Goal: Task Accomplishment & Management: Complete application form

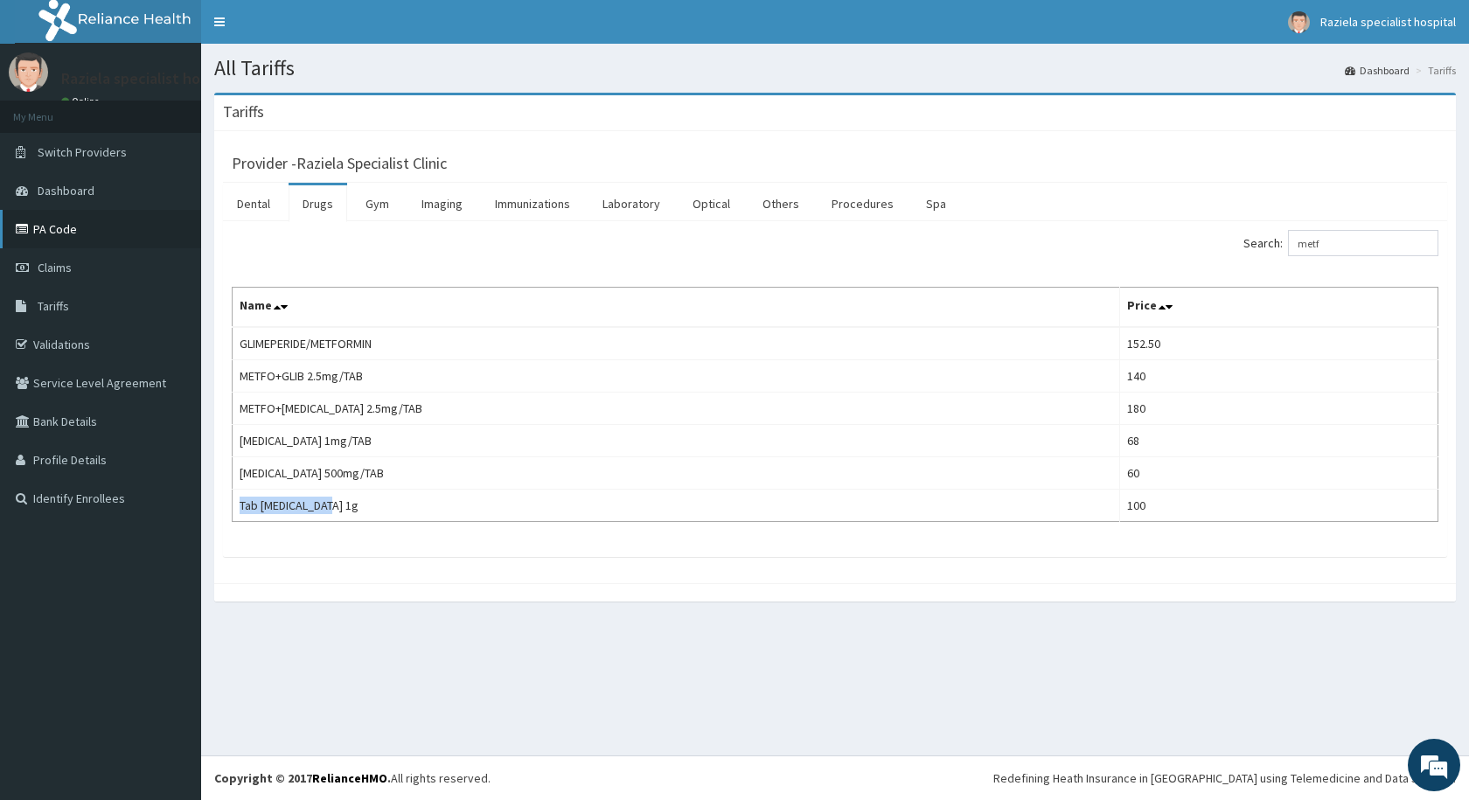
click at [117, 225] on link "PA Code" at bounding box center [100, 229] width 201 height 38
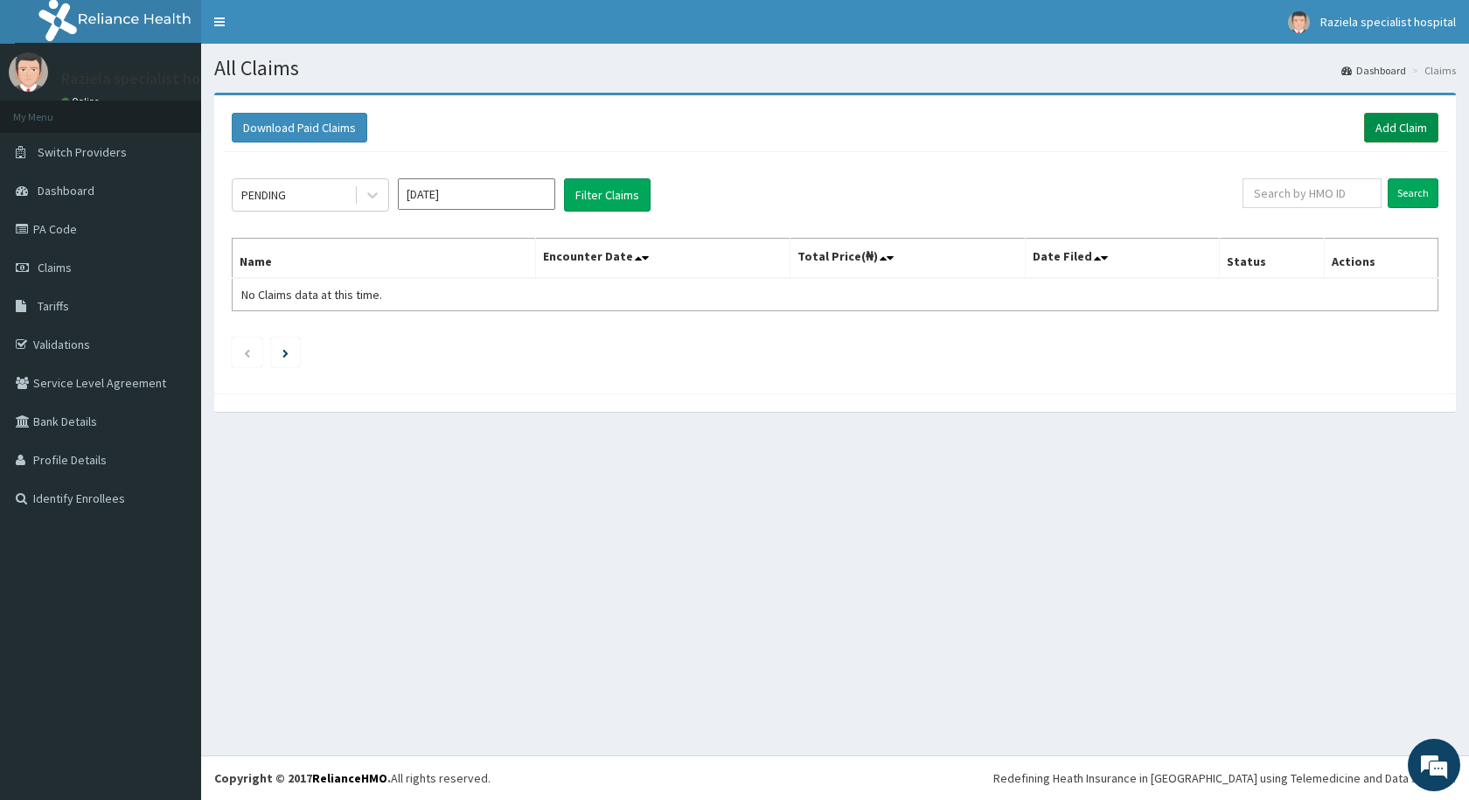
click at [1386, 125] on link "Add Claim" at bounding box center [1401, 128] width 74 height 30
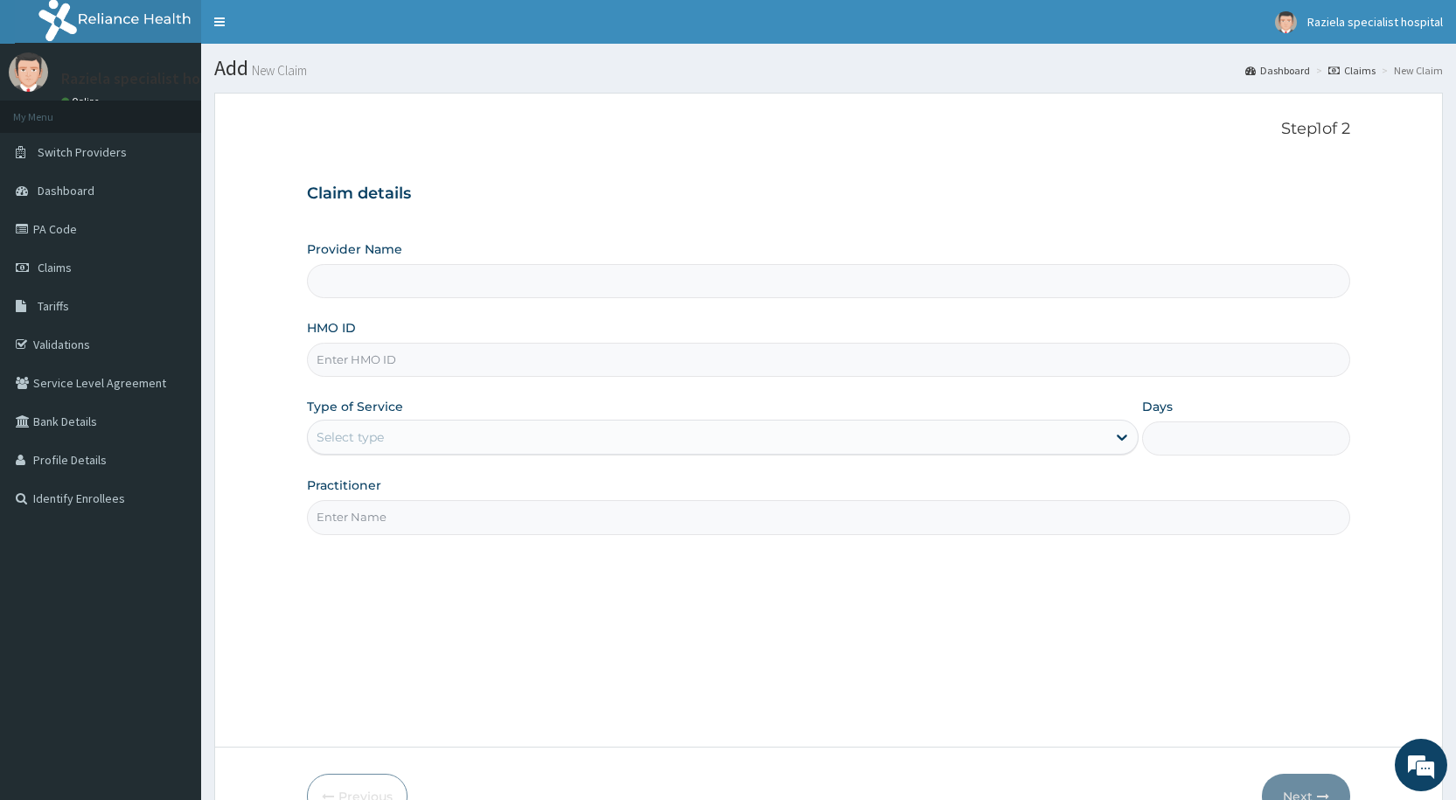
click at [357, 278] on input "Provider Name" at bounding box center [828, 281] width 1043 height 34
type input "Raziela Specialist Clinic"
click at [112, 218] on link "PA Code" at bounding box center [100, 229] width 201 height 38
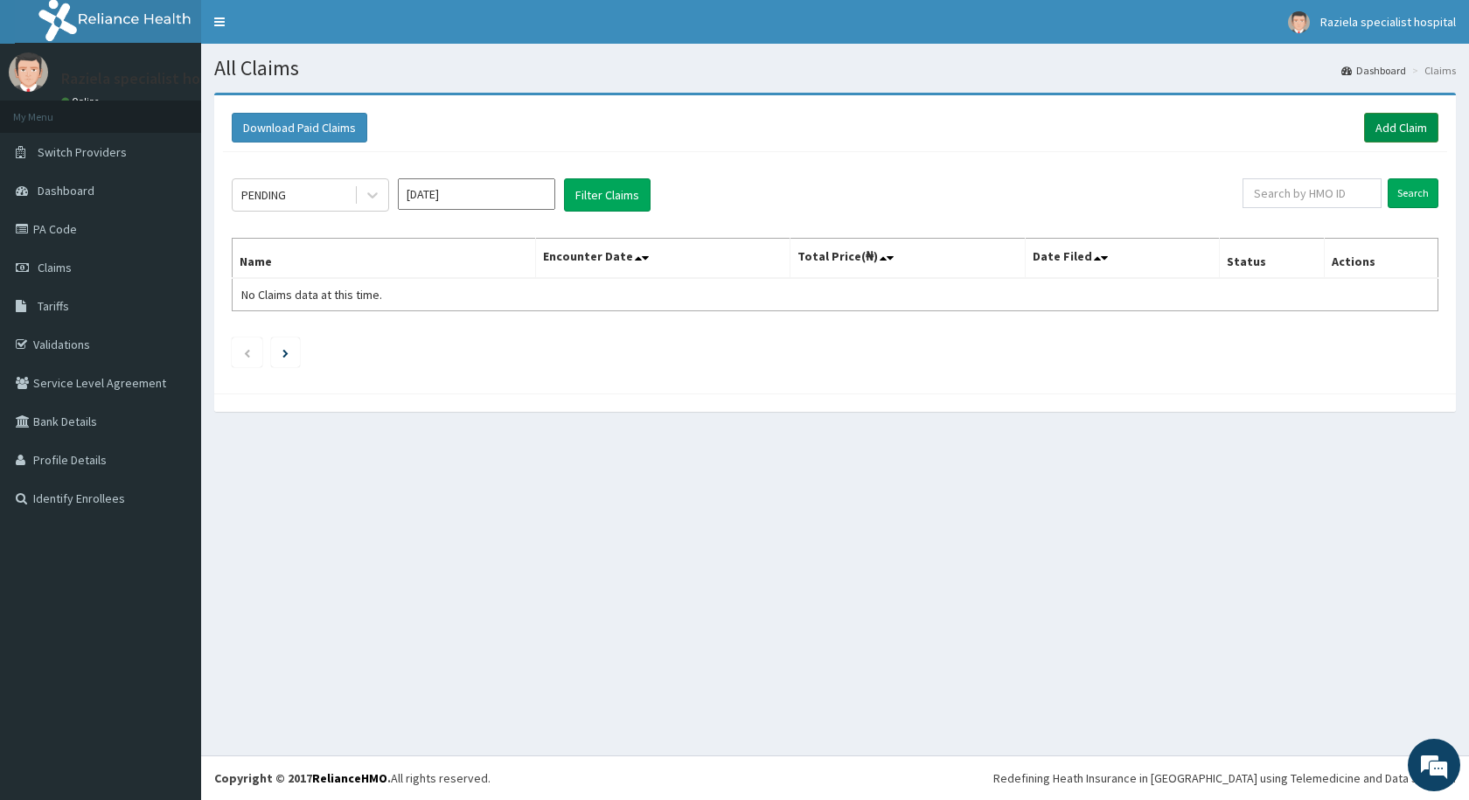
click at [1398, 127] on link "Add Claim" at bounding box center [1401, 128] width 74 height 30
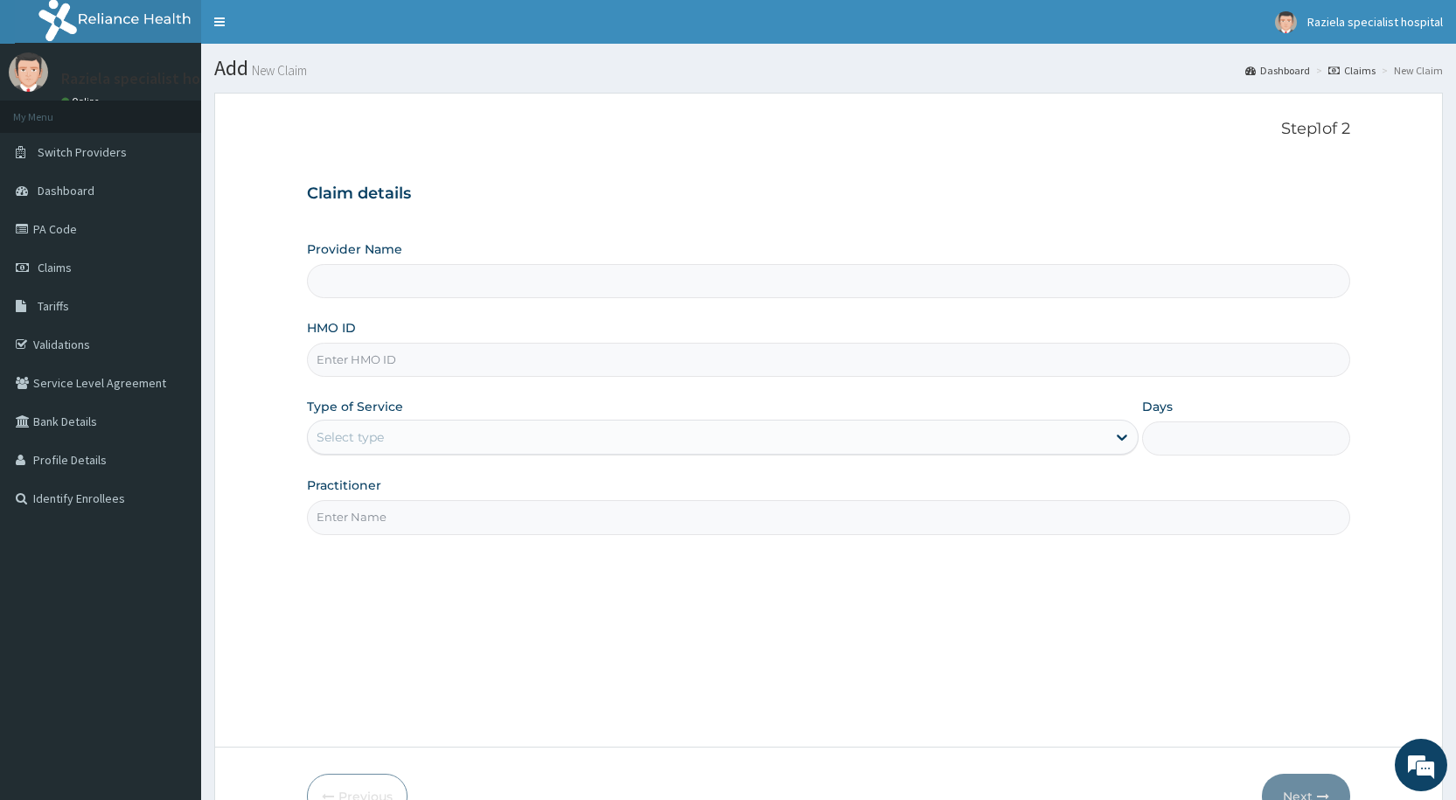
click at [369, 294] on input "Provider Name" at bounding box center [828, 281] width 1043 height 34
type input "Raziela Specialist Clinic"
click at [372, 356] on input "HMO ID" at bounding box center [828, 360] width 1043 height 34
type input "SDC/10010/A"
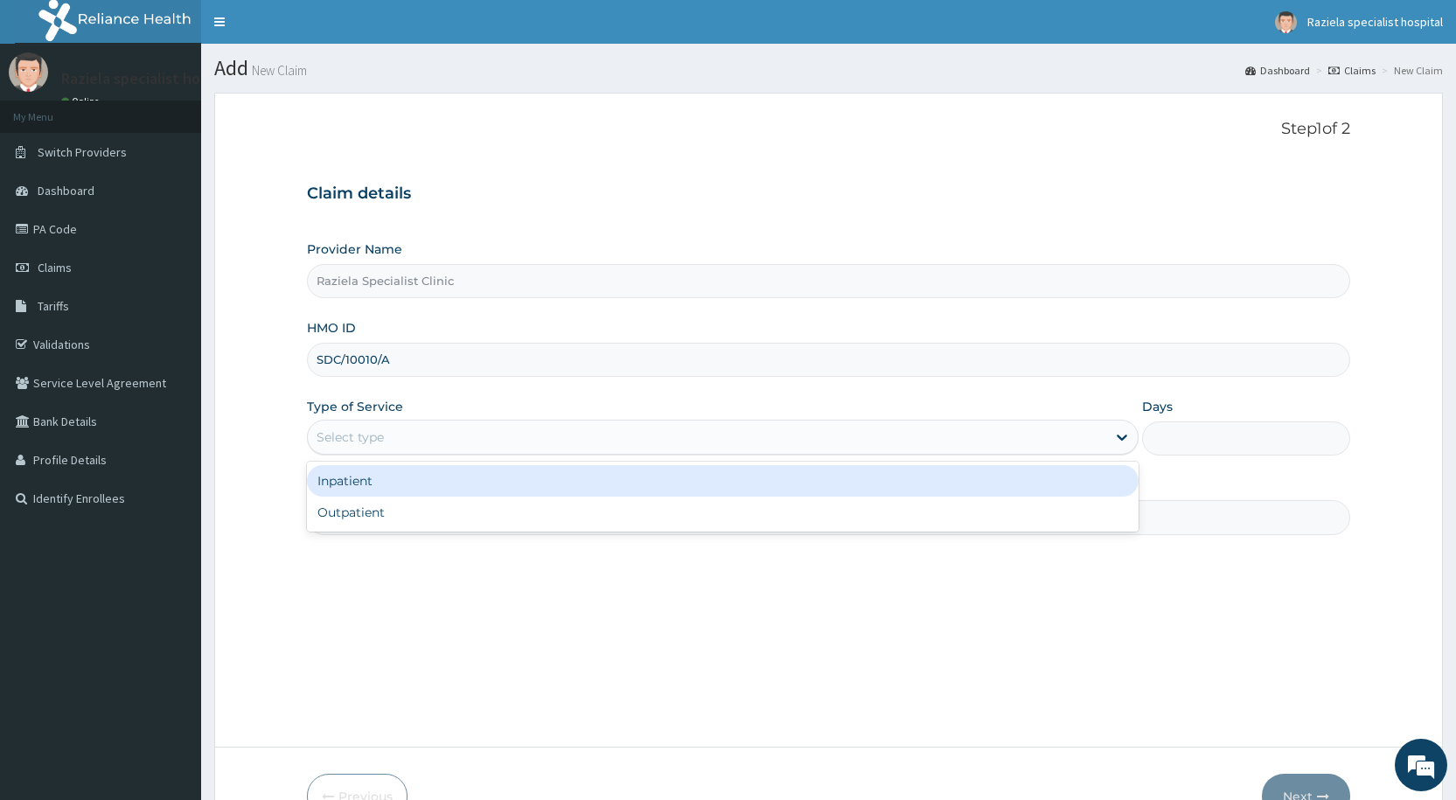
click at [357, 439] on div "Select type" at bounding box center [349, 436] width 67 height 17
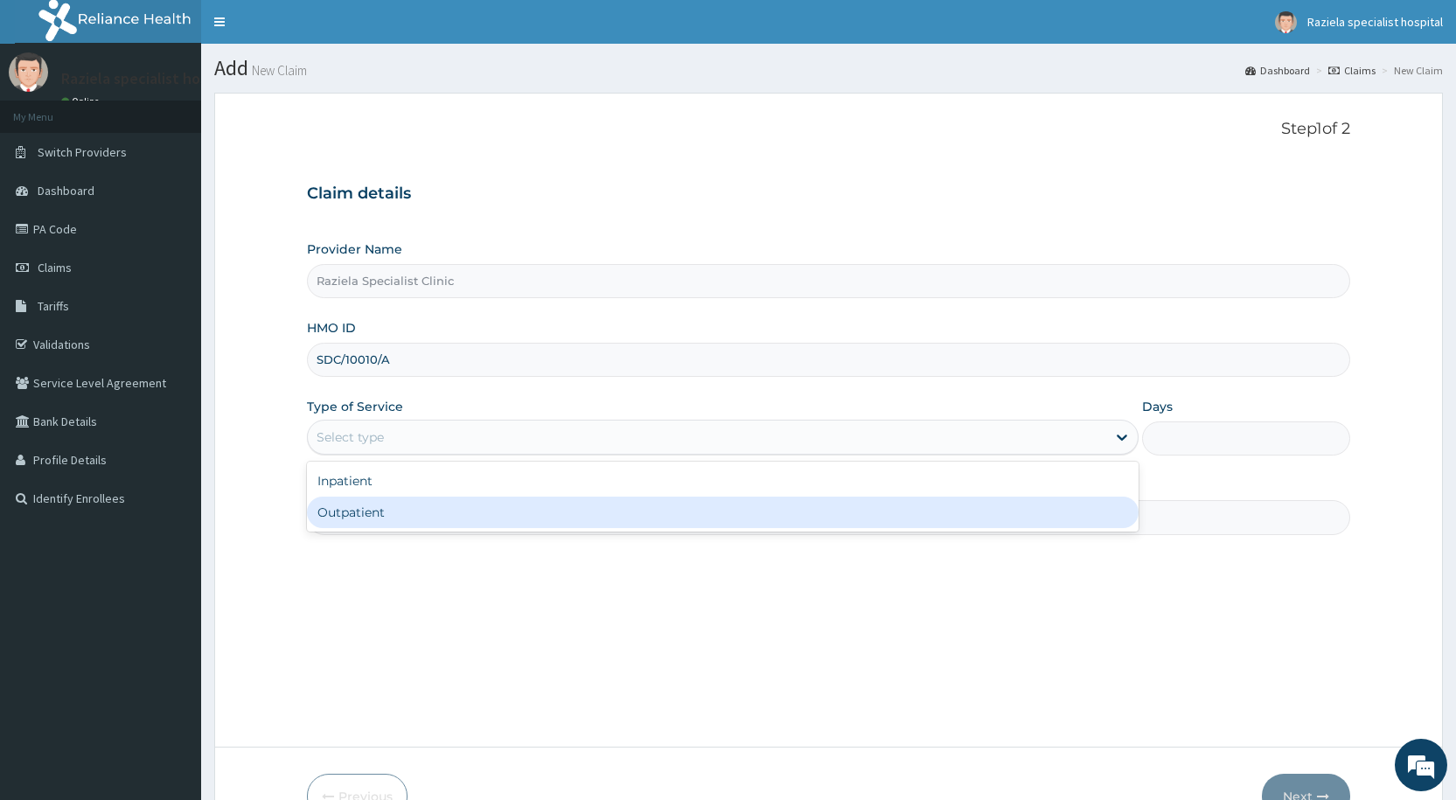
click at [353, 512] on div "Outpatient" at bounding box center [722, 512] width 831 height 31
type input "1"
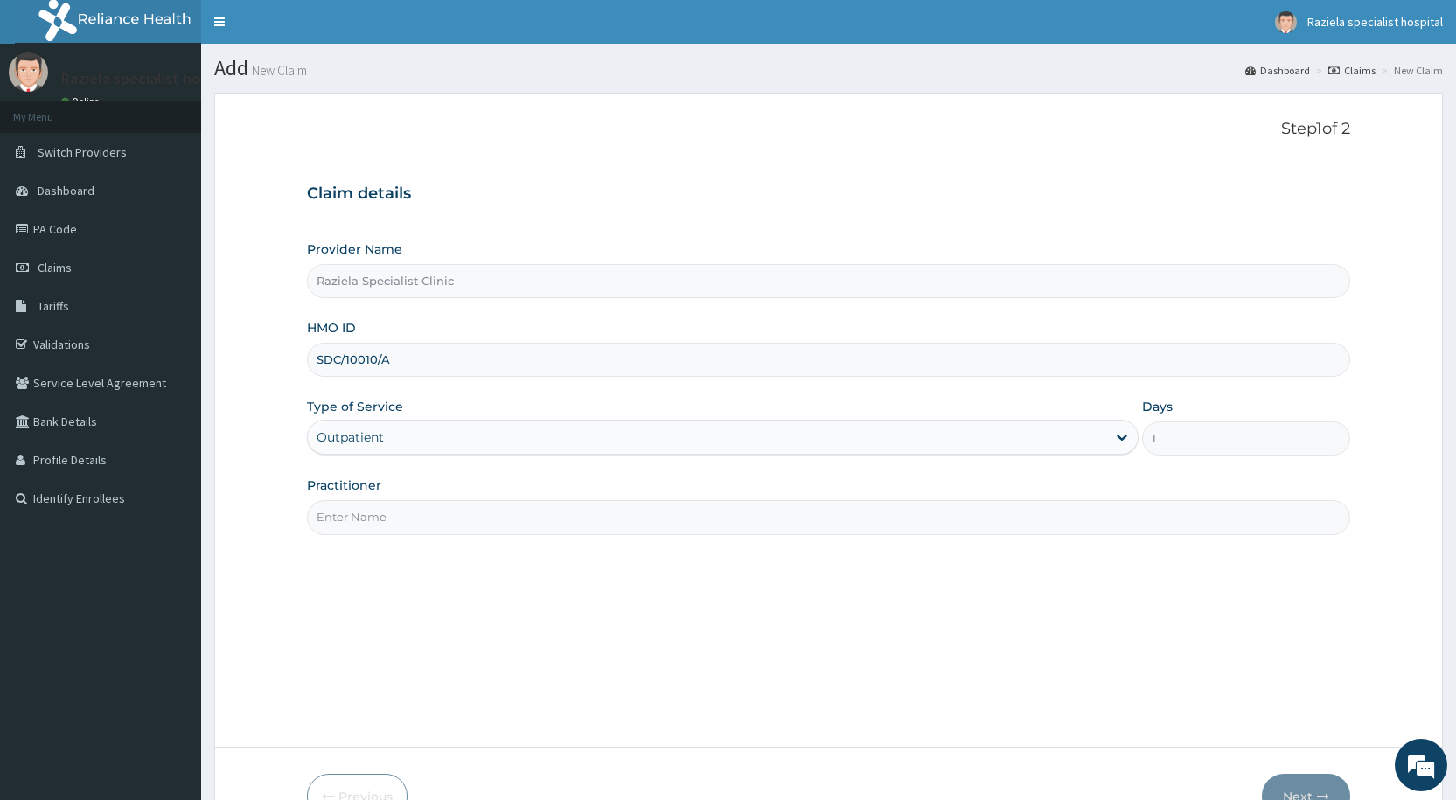
click at [351, 528] on input "Practitioner" at bounding box center [828, 517] width 1043 height 34
type input "DR KELLY"
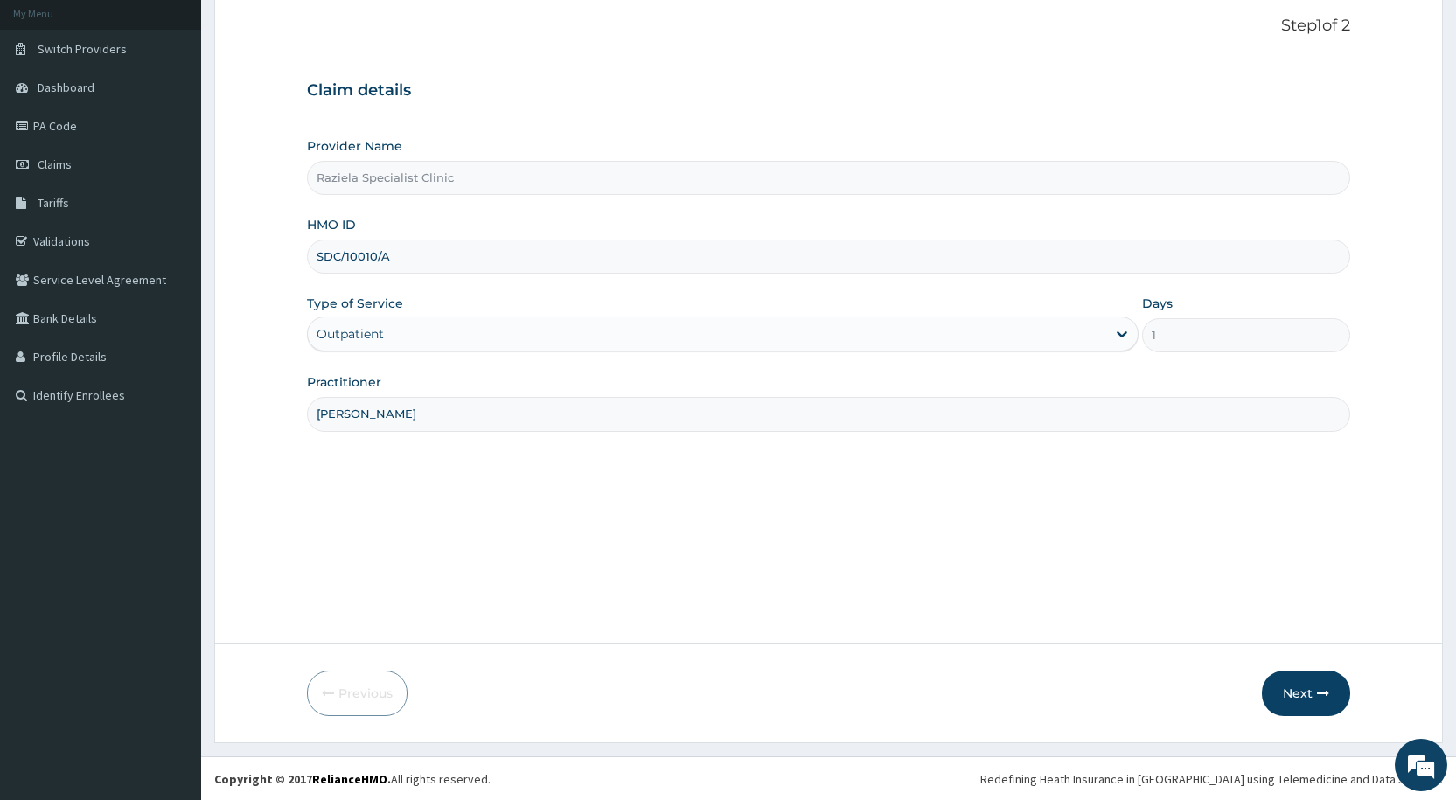
scroll to position [104, 0]
click at [1291, 694] on button "Next" at bounding box center [1306, 692] width 88 height 45
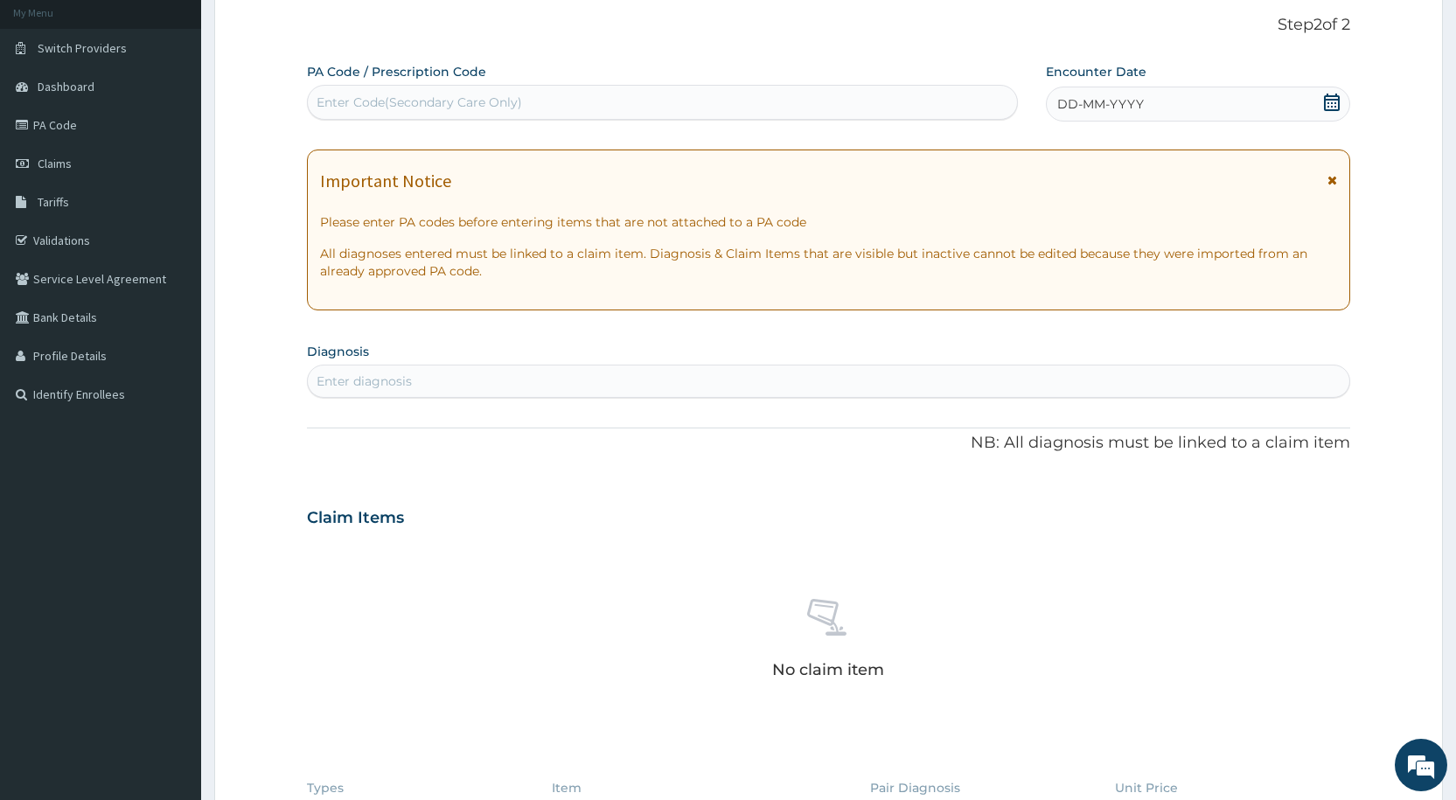
click at [404, 101] on div "Enter Code(Secondary Care Only)" at bounding box center [418, 102] width 205 height 17
paste input "PA/4BEDF3"
type input "PA/4BEDF3"
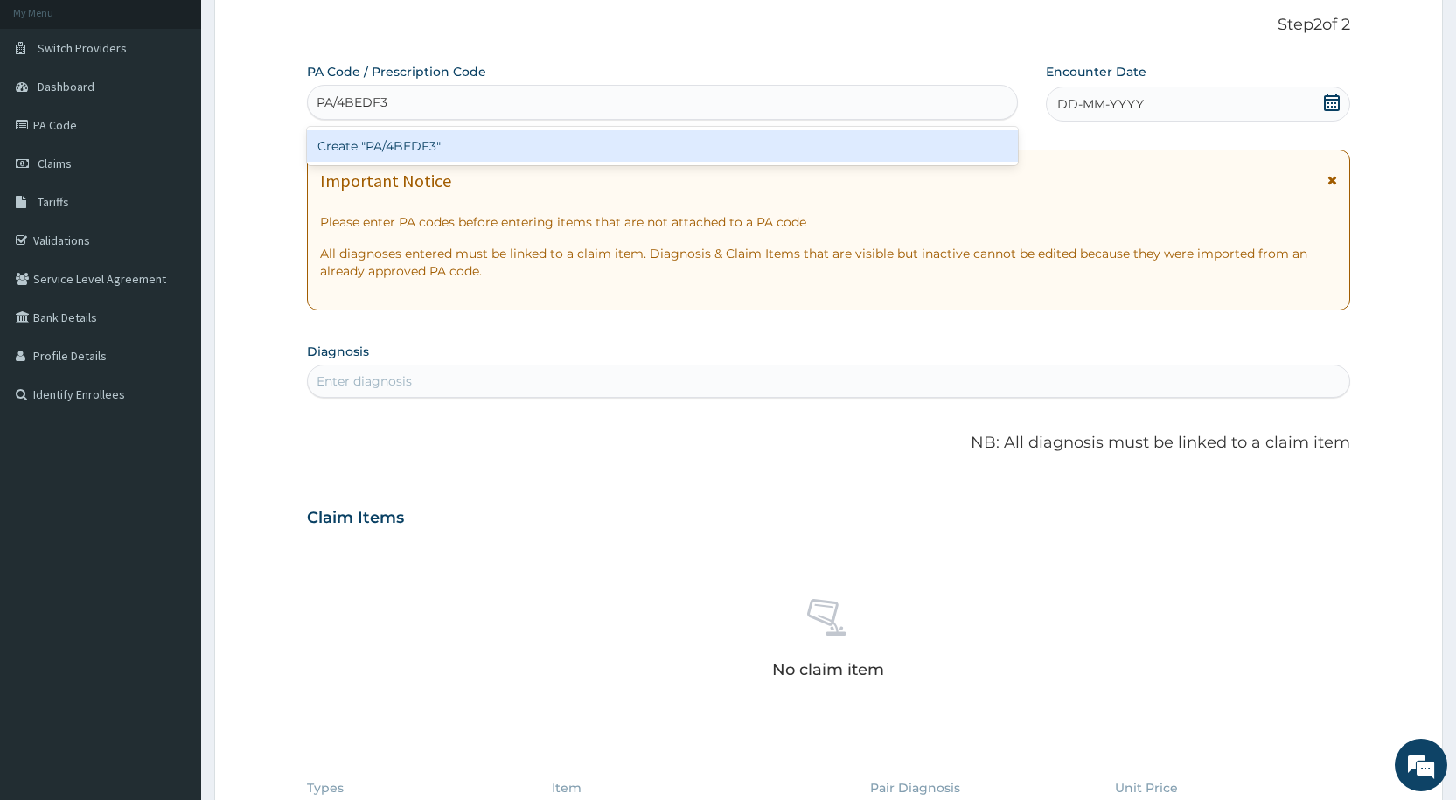
click at [428, 130] on div "Create "PA/4BEDF3"" at bounding box center [662, 145] width 710 height 31
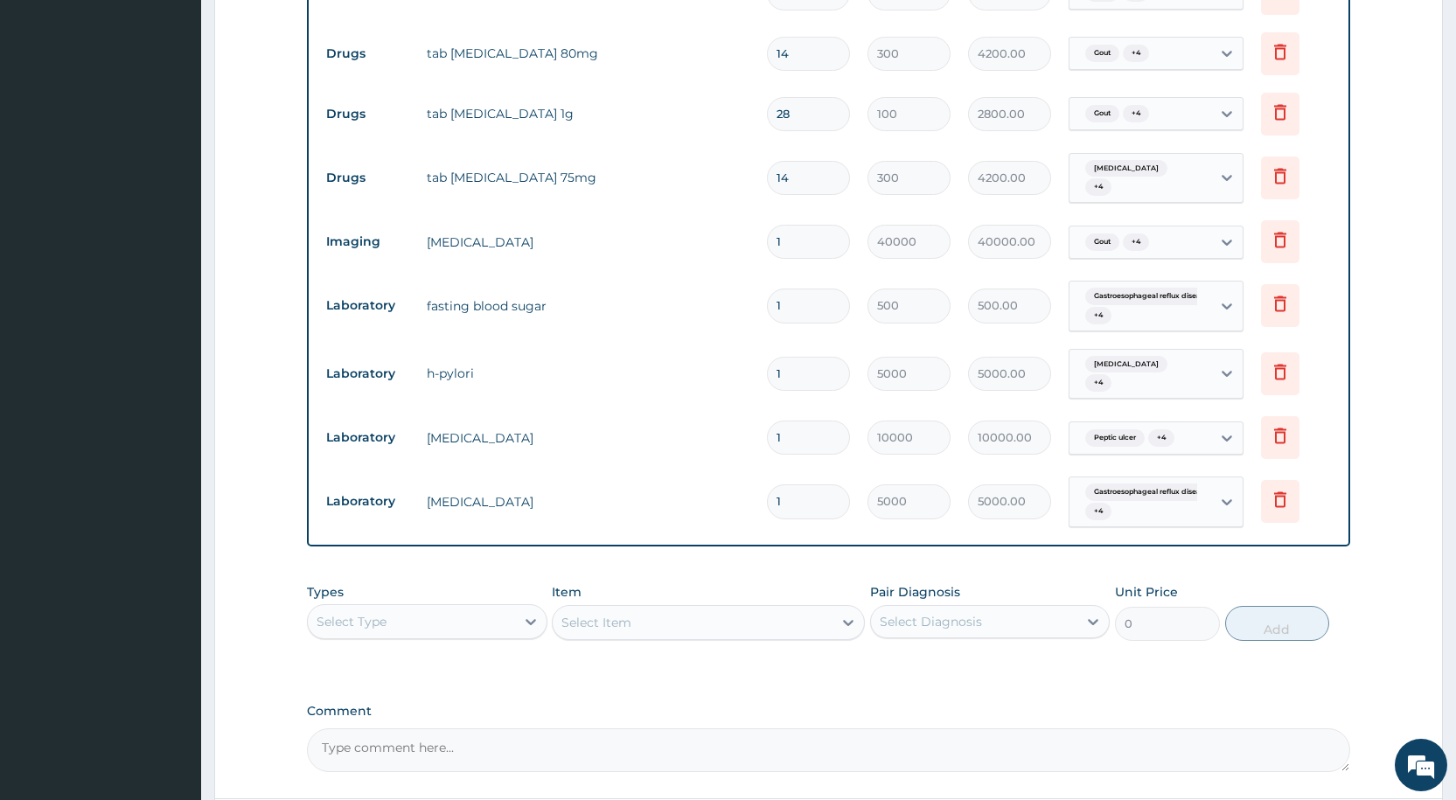
scroll to position [1059, 0]
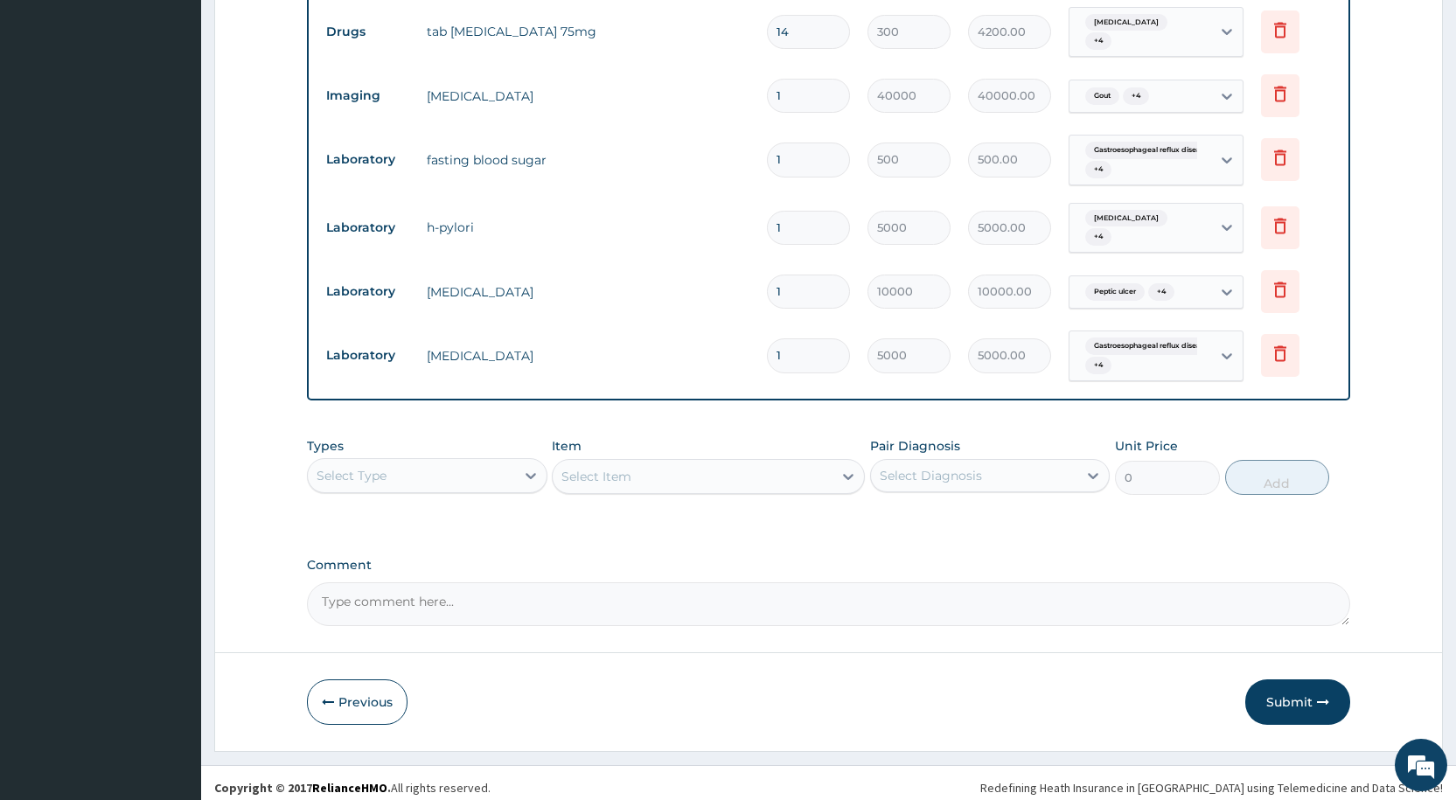
scroll to position [1146, 0]
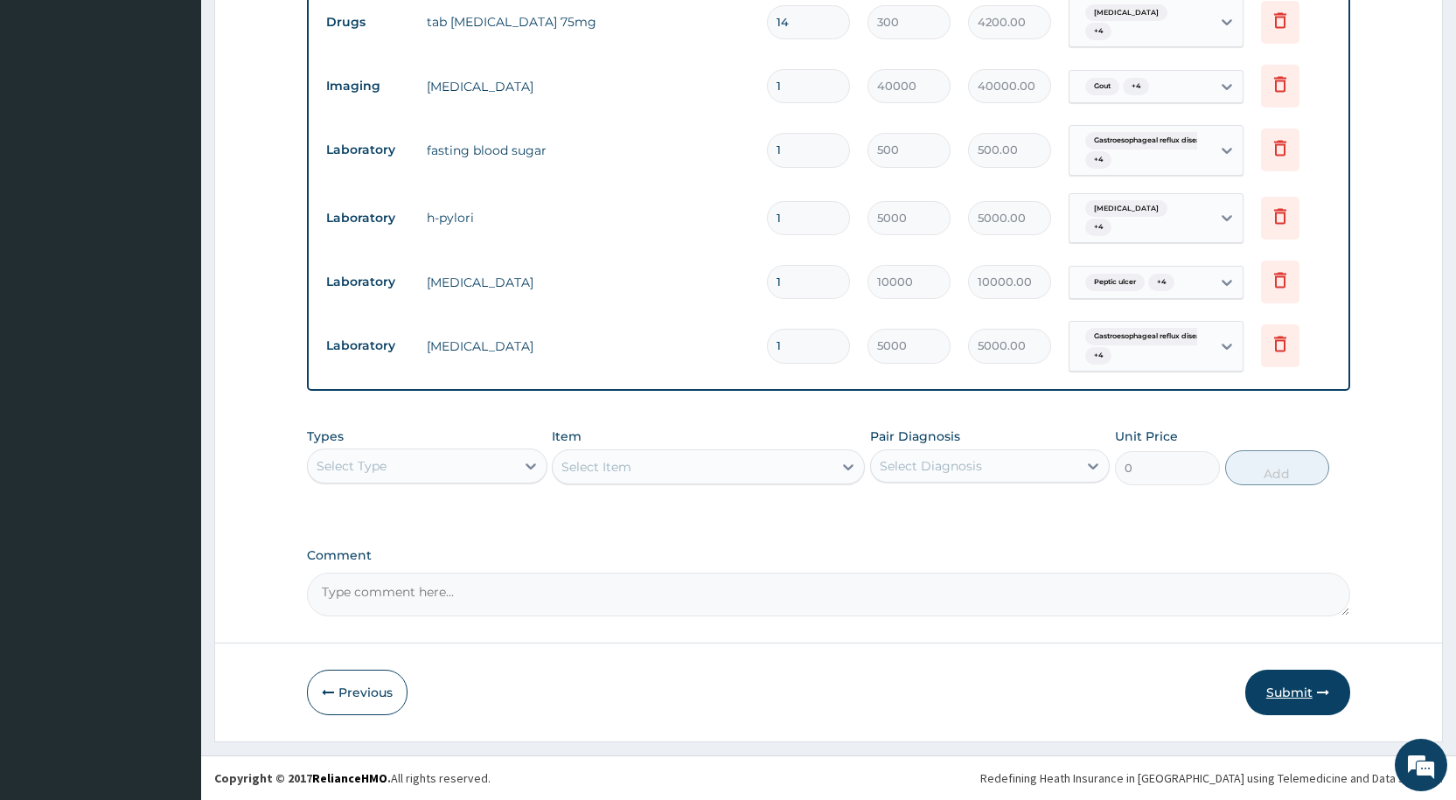
click at [1266, 690] on button "Submit" at bounding box center [1297, 692] width 105 height 45
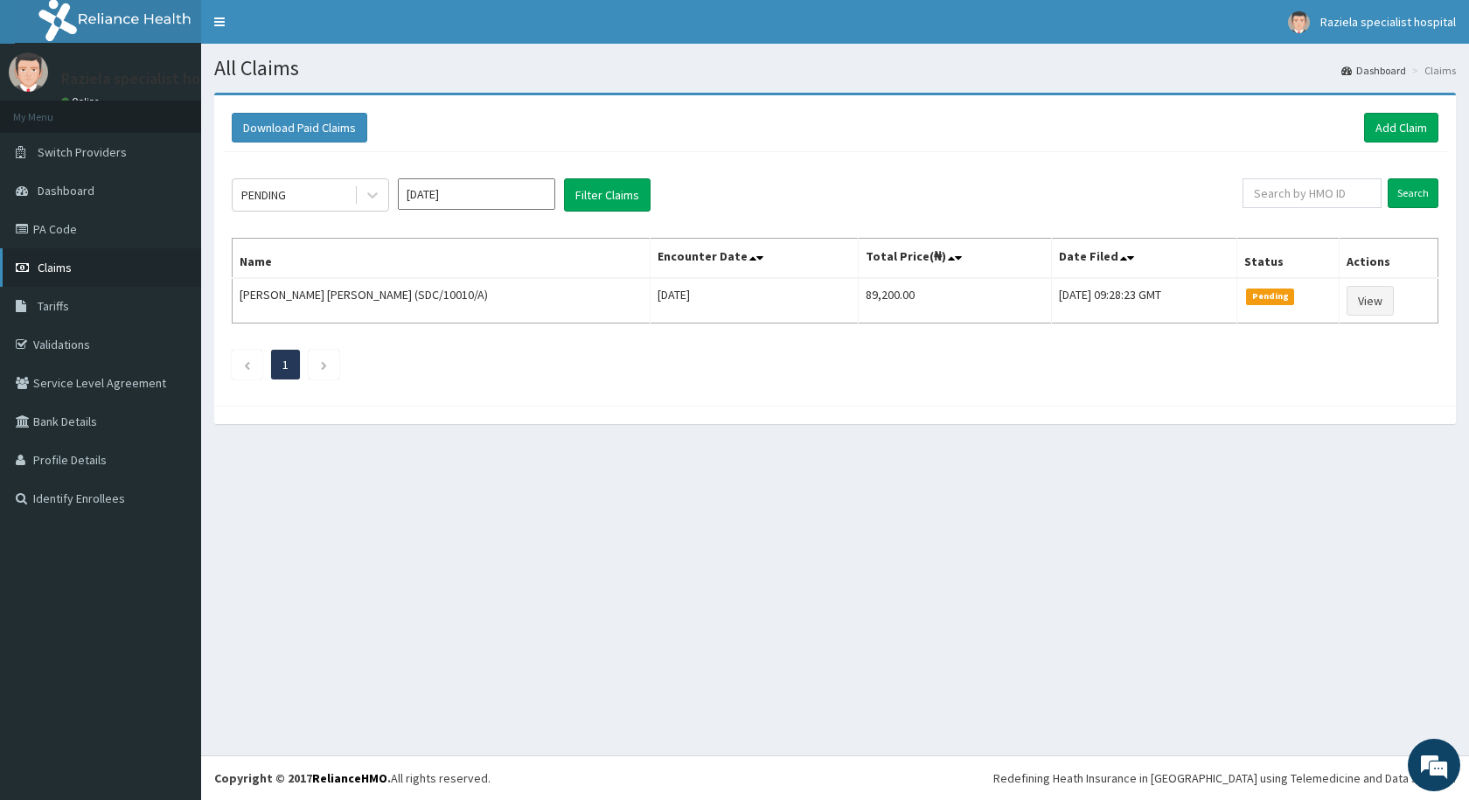
click at [65, 267] on span "Claims" at bounding box center [55, 268] width 34 height 16
click at [84, 236] on link "PA Code" at bounding box center [100, 229] width 201 height 38
click at [1388, 122] on link "Add Claim" at bounding box center [1401, 128] width 74 height 30
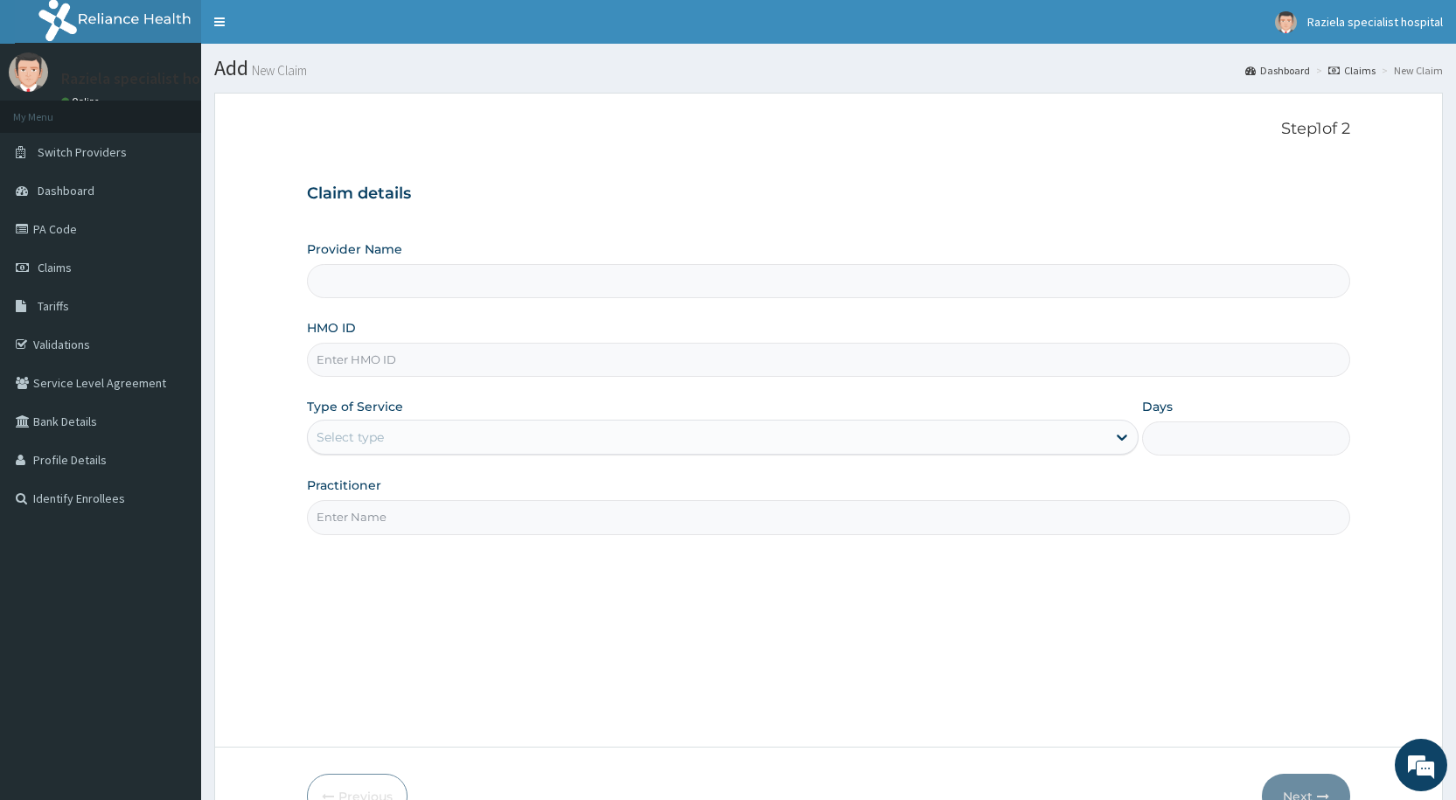
click at [357, 294] on input "Provider Name" at bounding box center [828, 281] width 1043 height 34
click at [354, 360] on input "HMO ID" at bounding box center [828, 360] width 1043 height 34
type input "Raziela Specialist Clinic"
type input "OET/10029/A"
click at [409, 430] on div "Select type" at bounding box center [707, 437] width 798 height 28
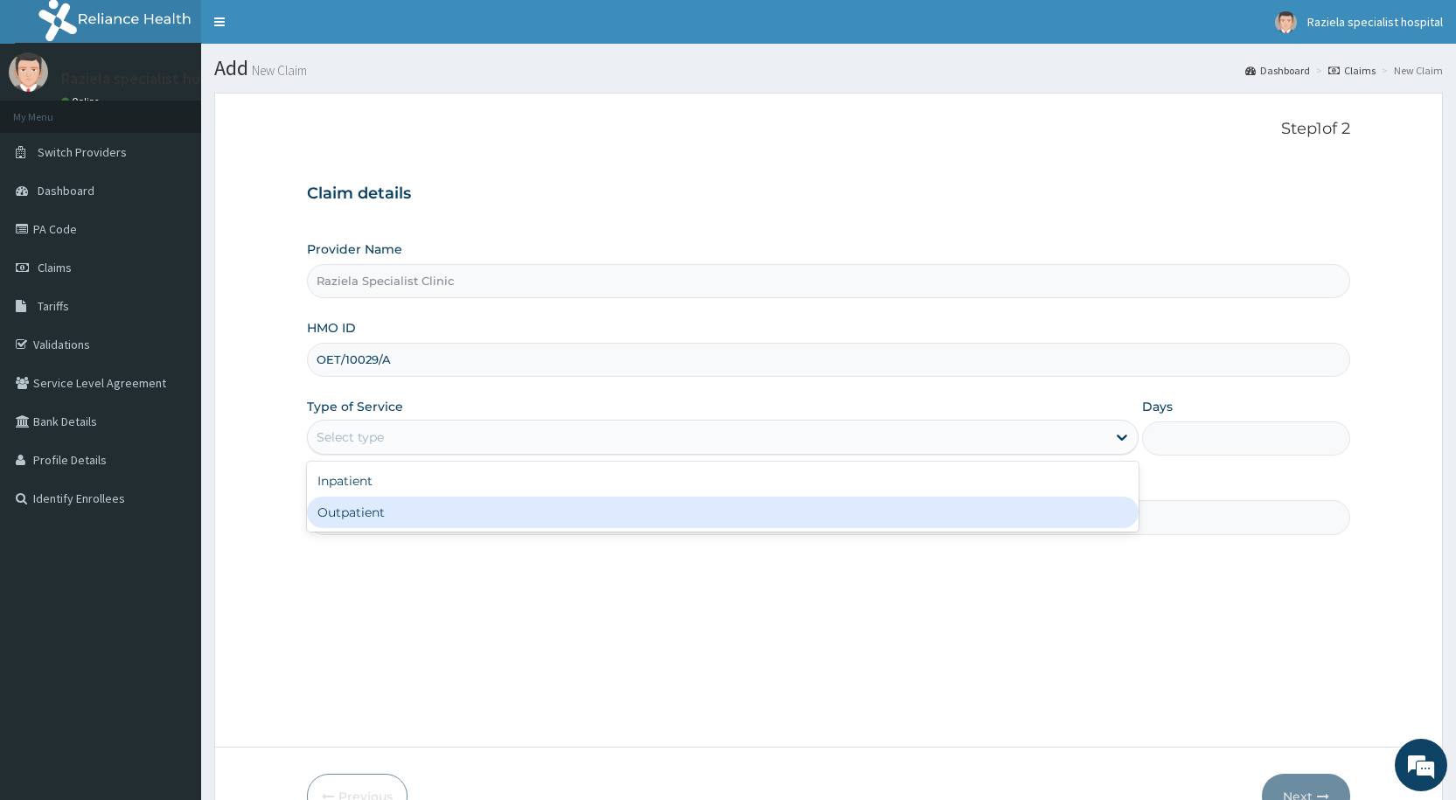
click at [372, 507] on div "Outpatient" at bounding box center [722, 512] width 831 height 31
type input "1"
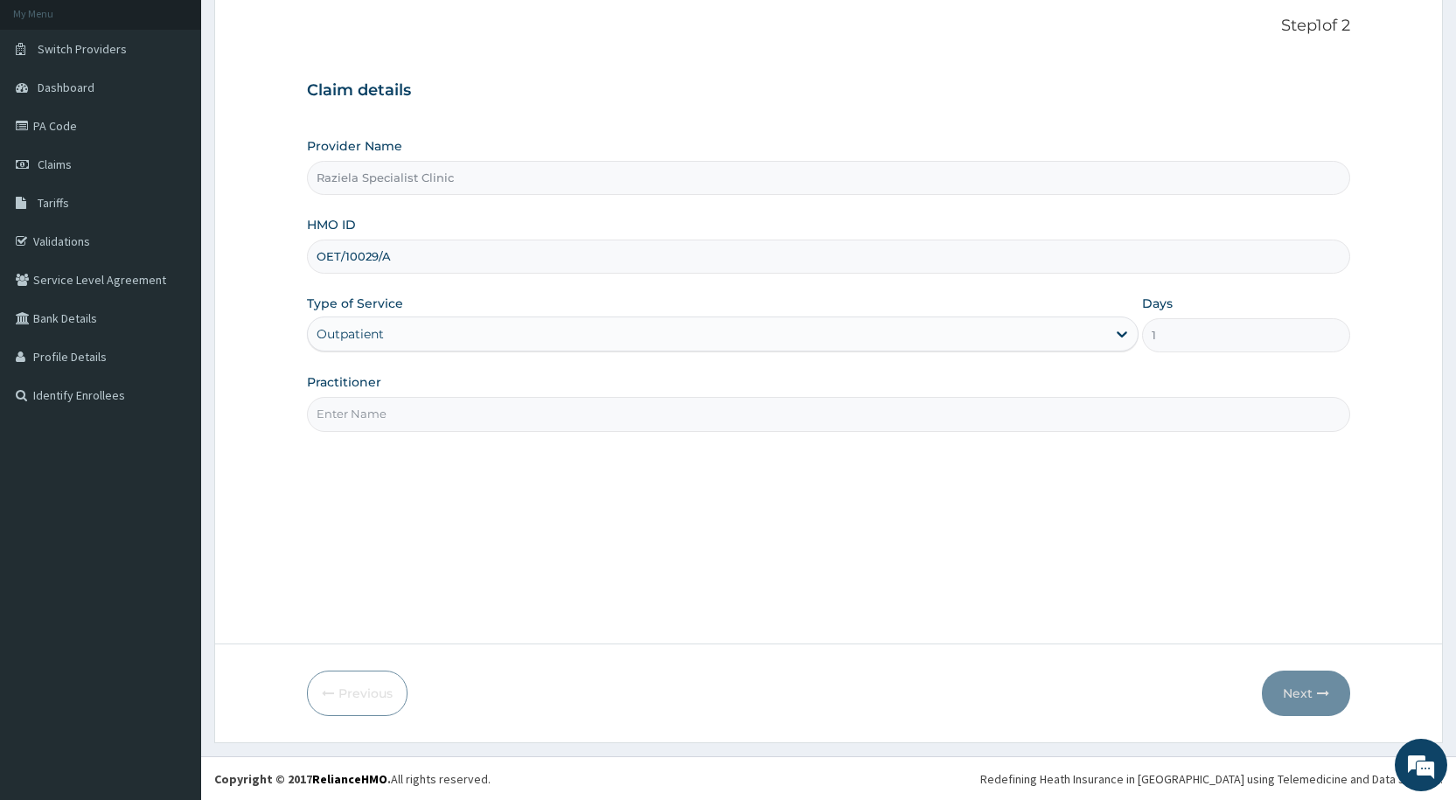
scroll to position [104, 0]
click at [411, 418] on input "Practitioner" at bounding box center [828, 413] width 1043 height 34
type input "[PERSON_NAME]"
click at [1297, 688] on button "Next" at bounding box center [1306, 692] width 88 height 45
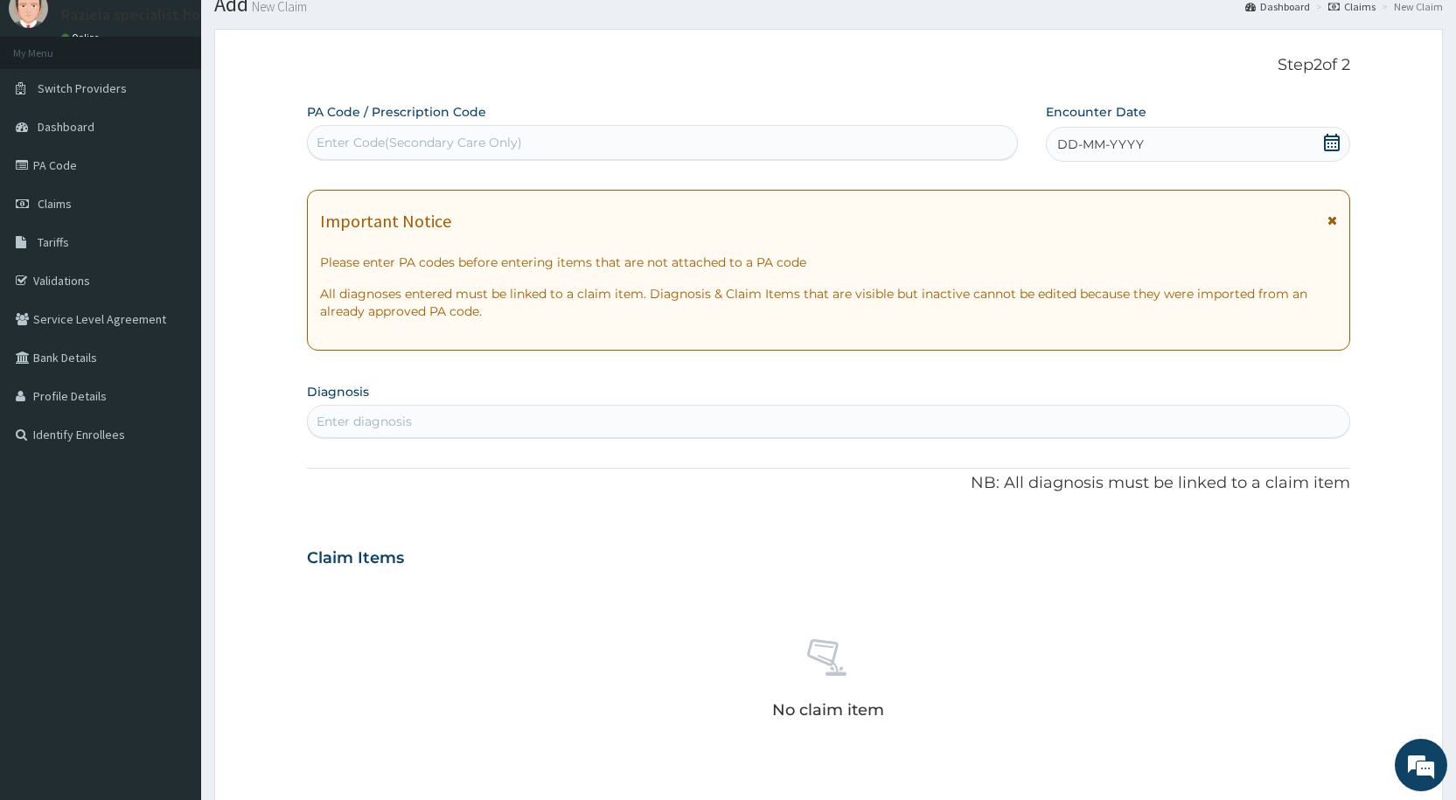
scroll to position [0, 0]
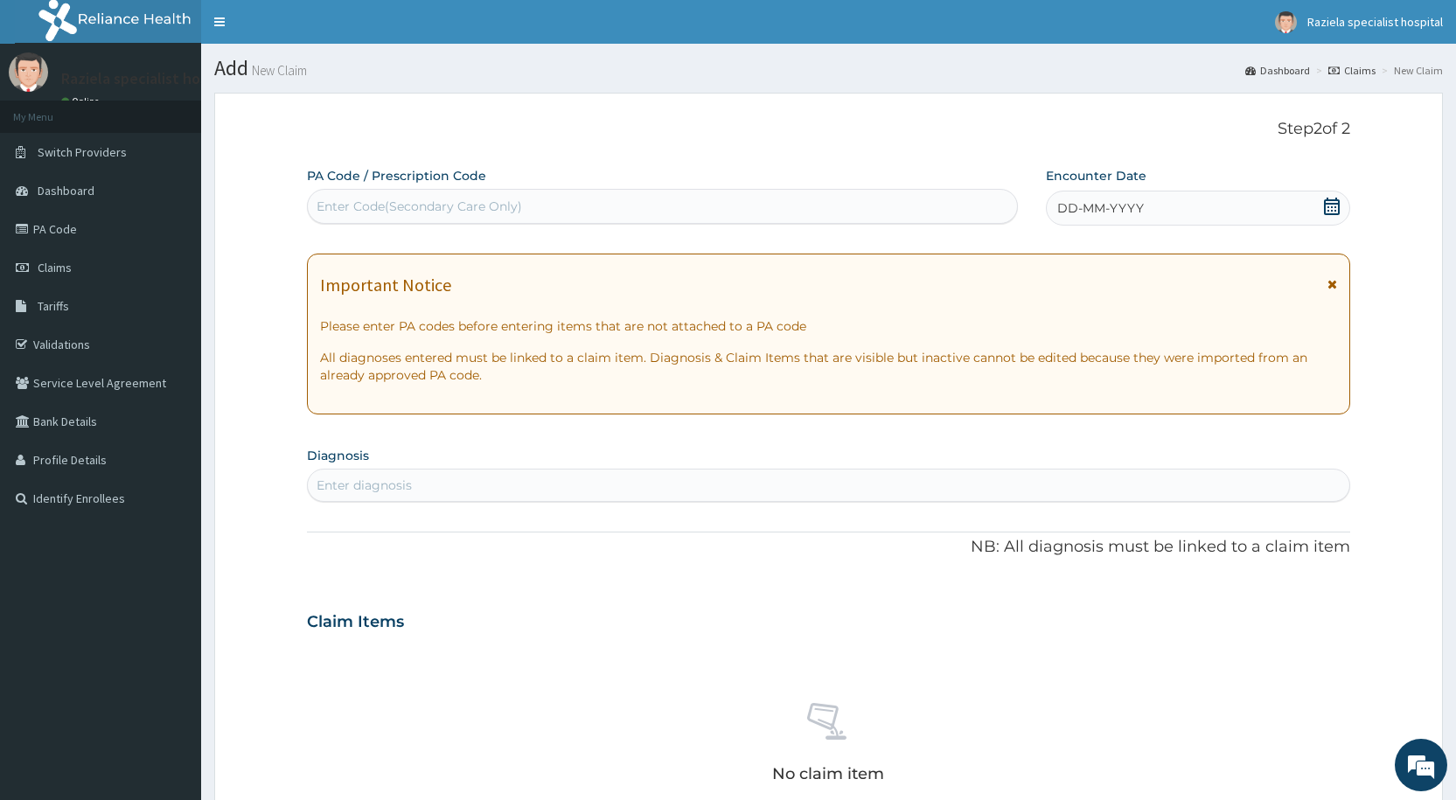
click at [386, 201] on div "Enter Code(Secondary Care Only)" at bounding box center [418, 206] width 205 height 17
paste input "PA/367E5E"
type input "PA/367E5E"
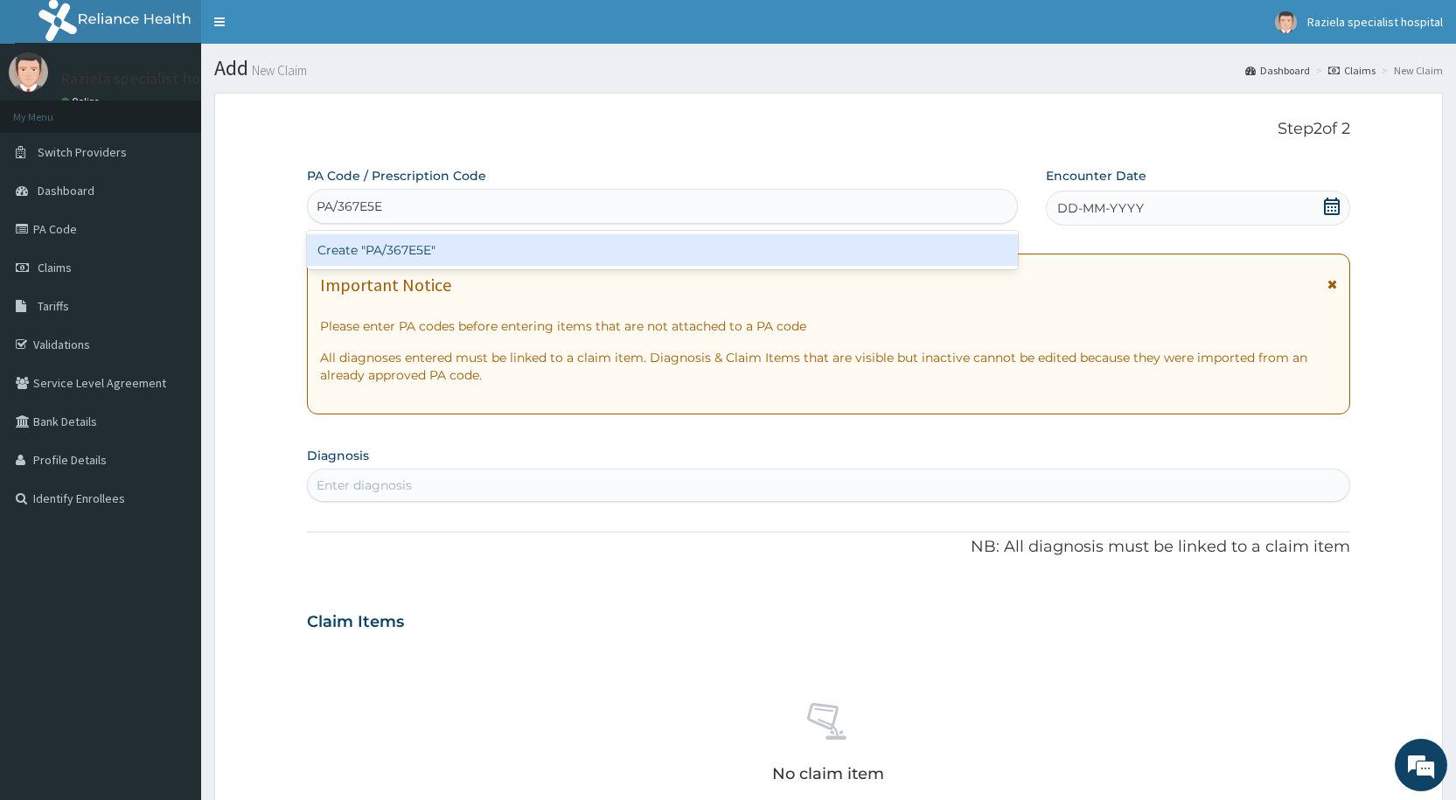
click at [379, 231] on div "Create "PA/367E5E"" at bounding box center [662, 250] width 710 height 38
click at [390, 242] on div "Create "PA/367E5E"" at bounding box center [662, 249] width 710 height 31
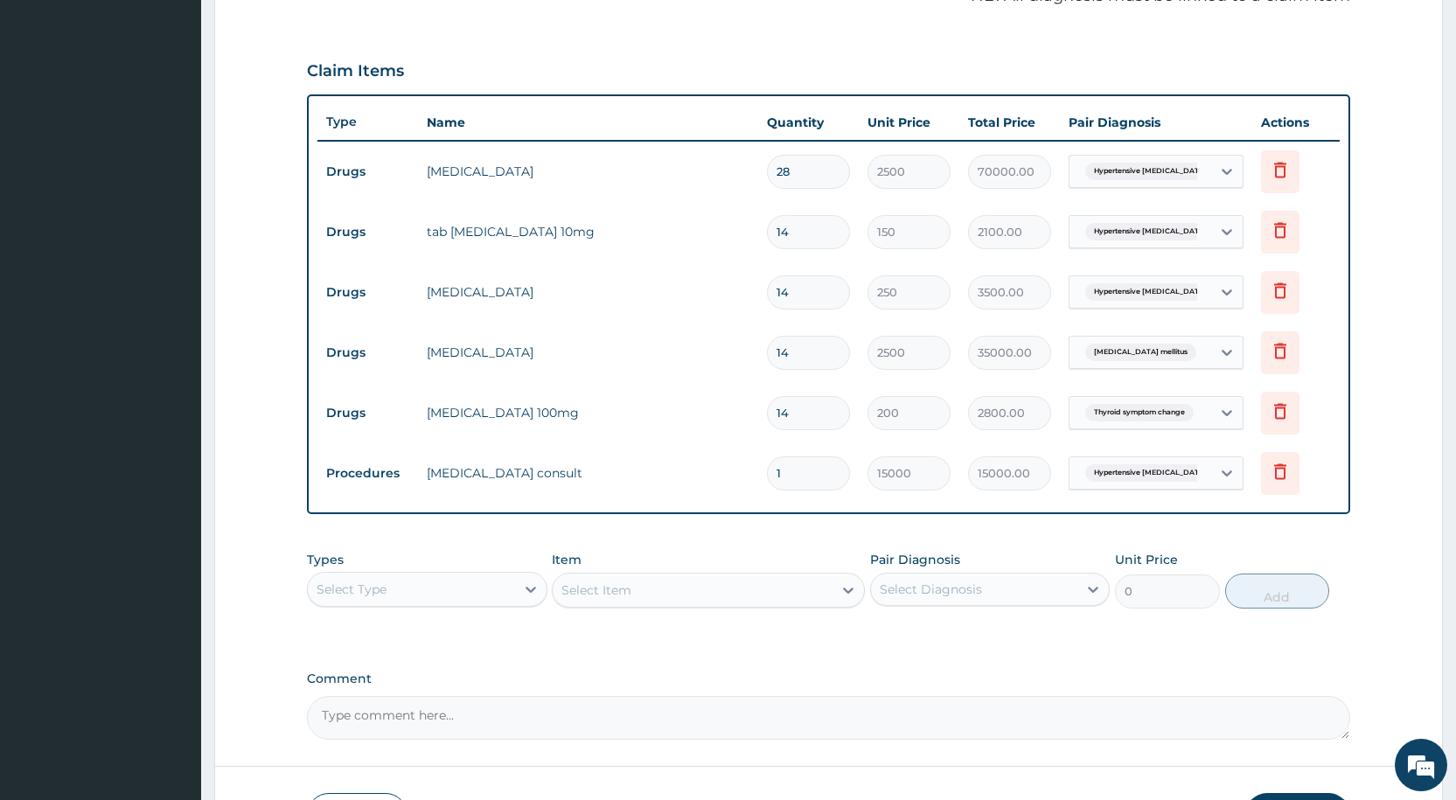
scroll to position [679, 0]
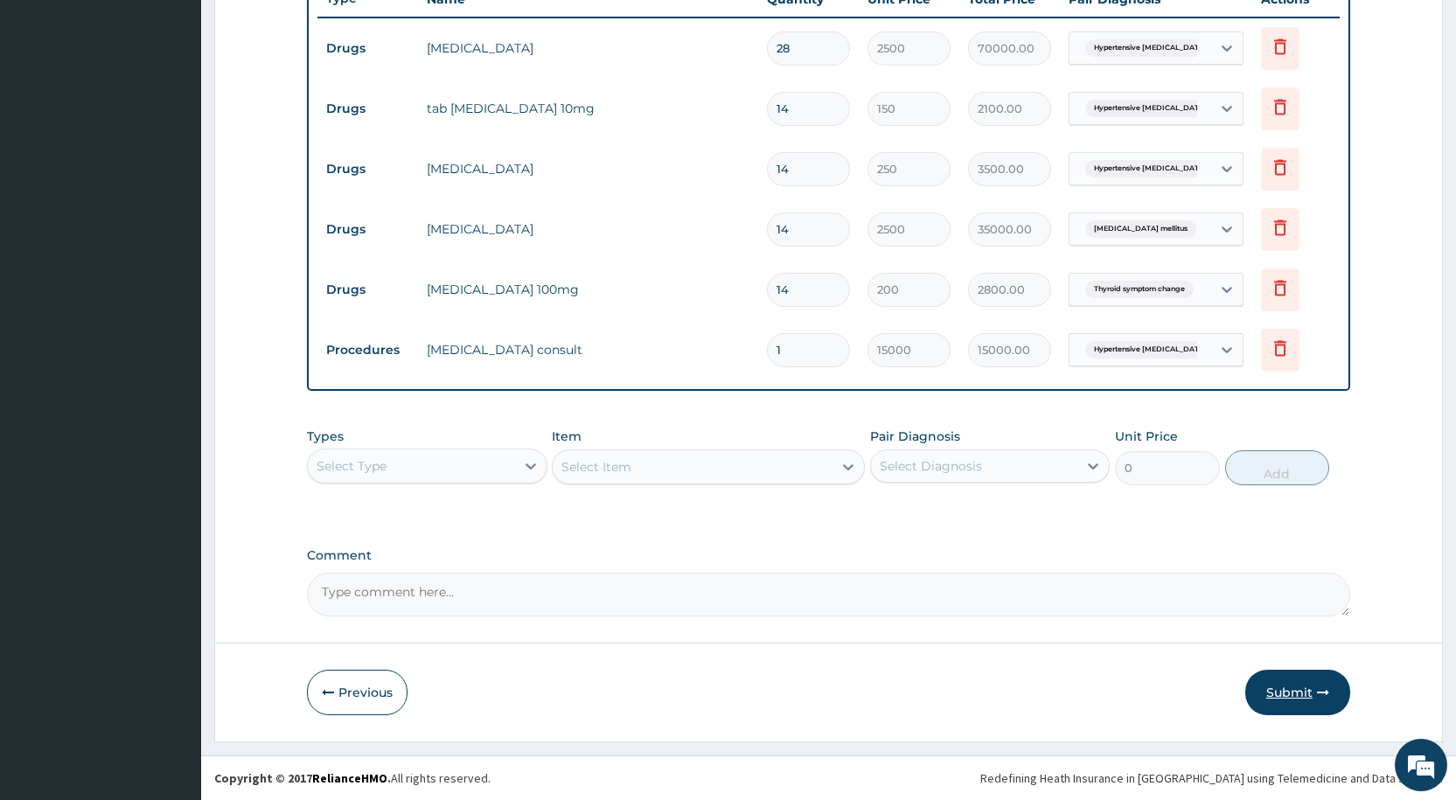
click at [1287, 692] on button "Submit" at bounding box center [1297, 692] width 105 height 45
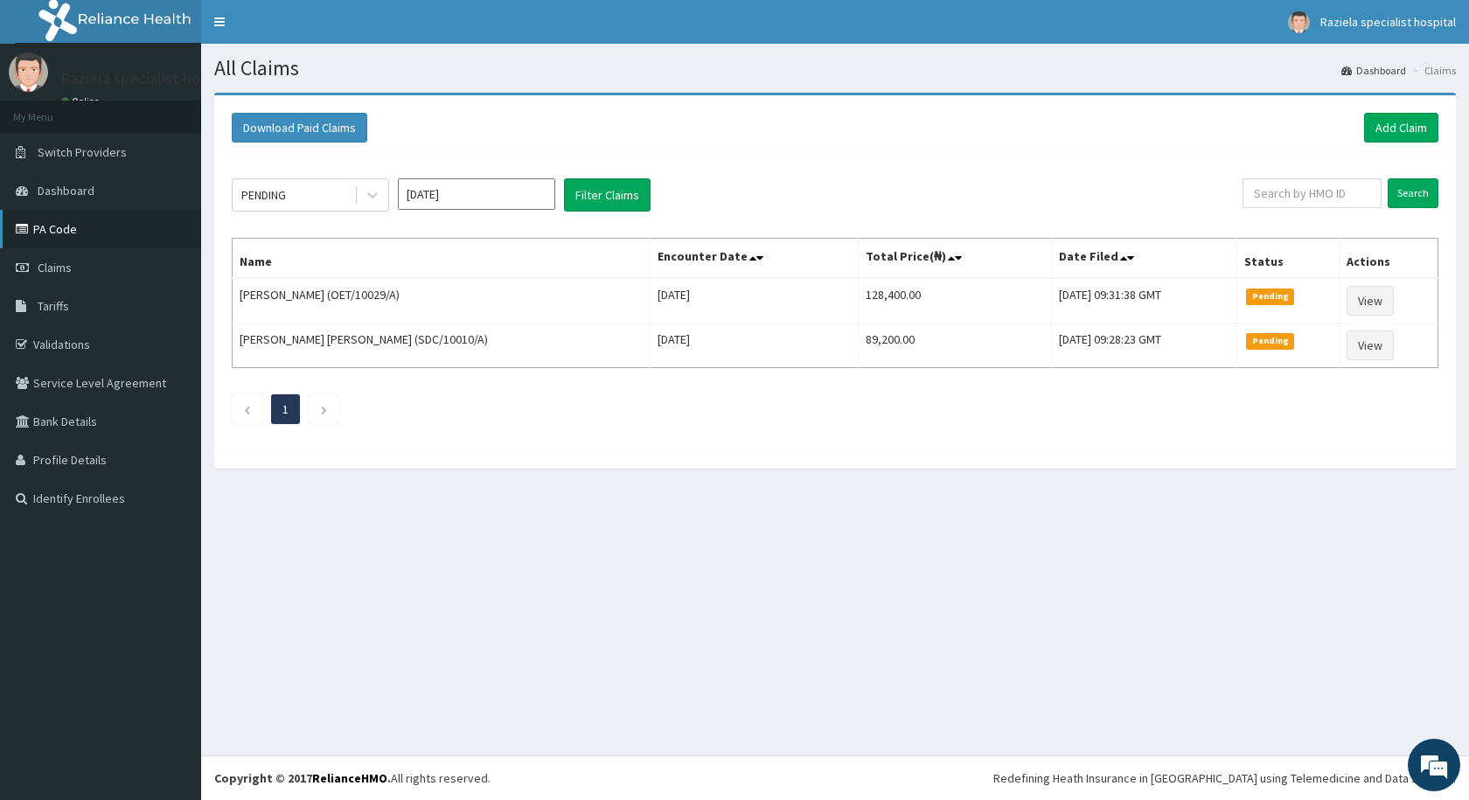
click at [91, 228] on link "PA Code" at bounding box center [100, 229] width 201 height 38
click at [1381, 126] on link "Add Claim" at bounding box center [1401, 128] width 74 height 30
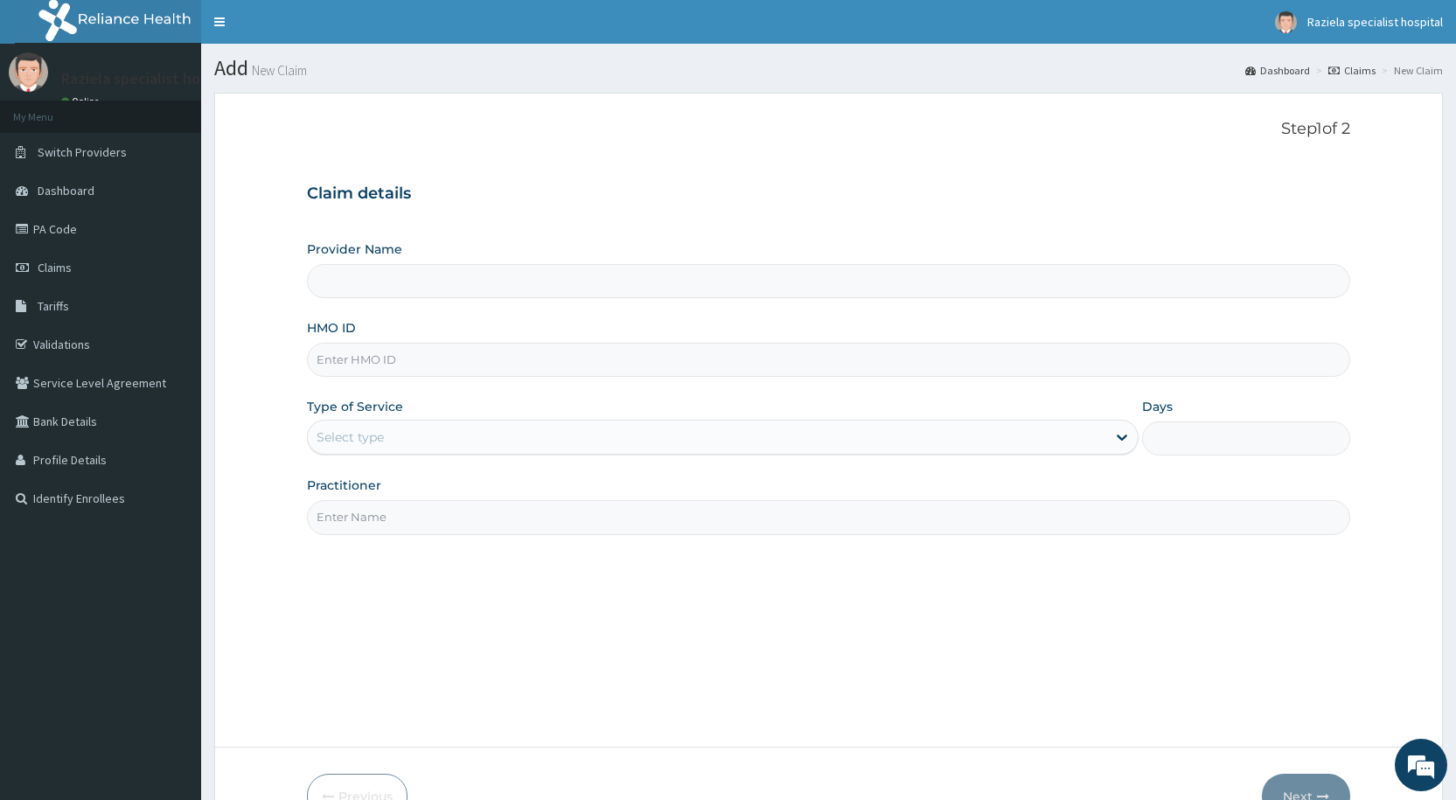
click at [348, 276] on input "Provider Name" at bounding box center [828, 281] width 1043 height 34
type input "Raziela Specialist Clinic"
click at [337, 362] on input "HMO ID" at bounding box center [828, 360] width 1043 height 34
type input "PPI/10072/A"
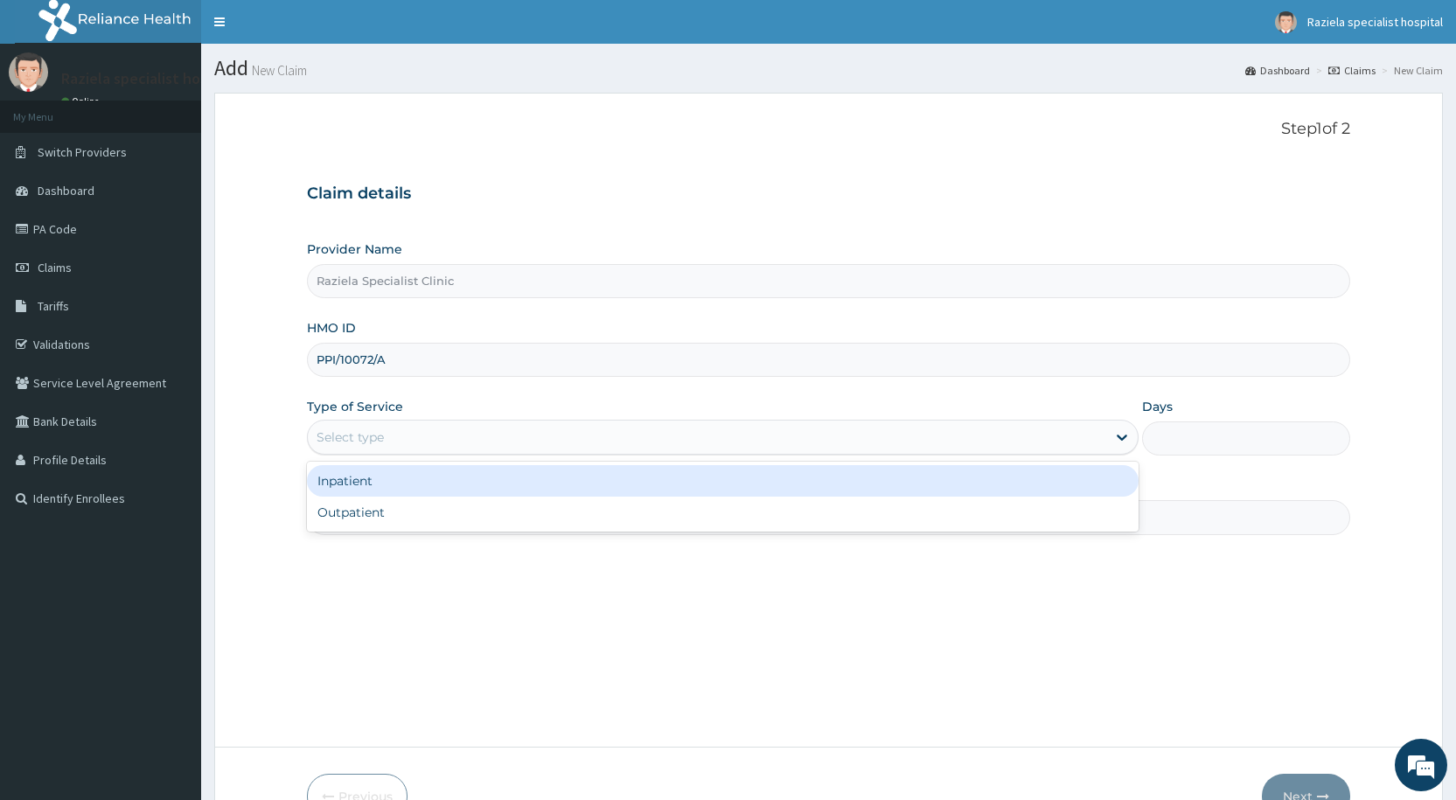
click at [498, 420] on div "Select type" at bounding box center [722, 437] width 831 height 35
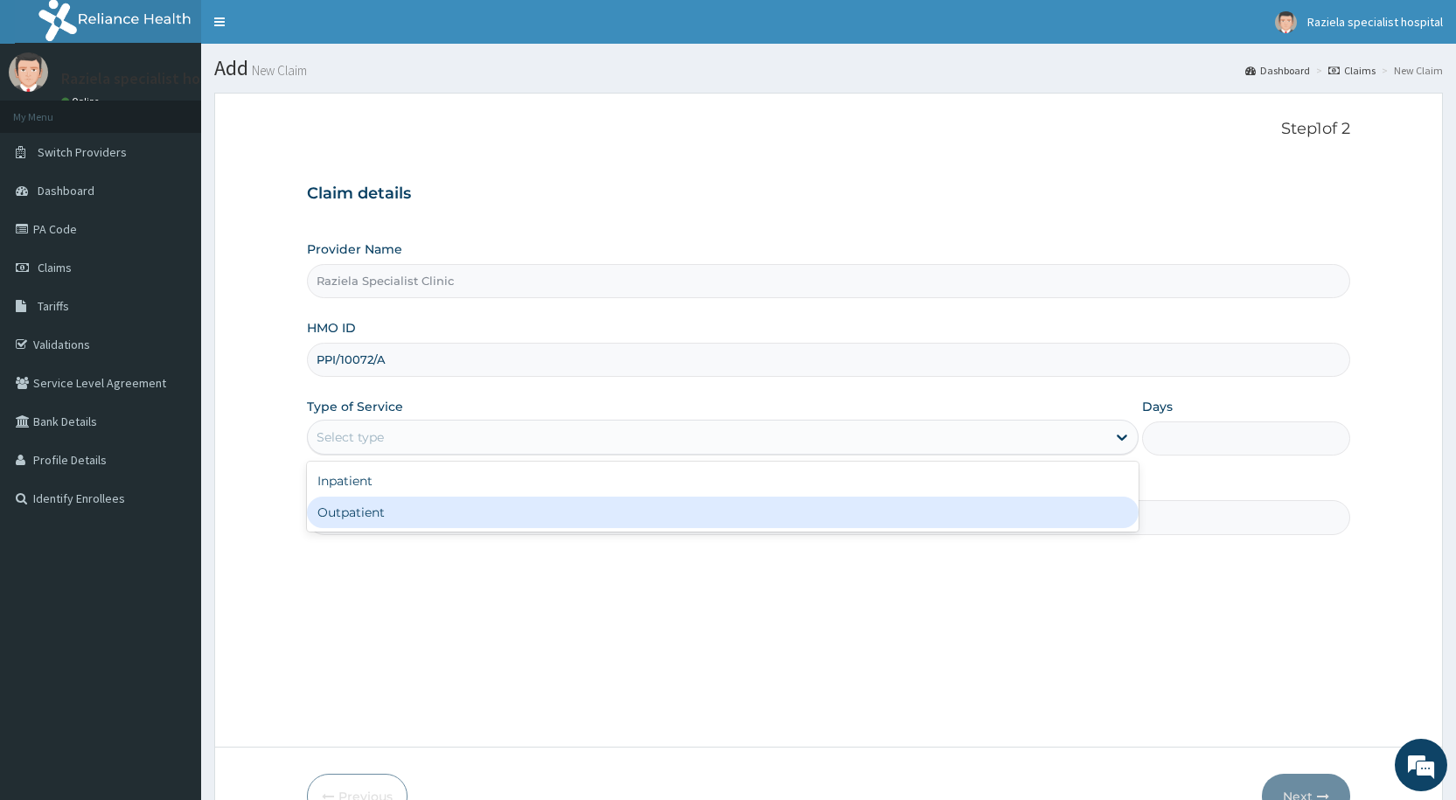
click at [447, 505] on div "Outpatient" at bounding box center [722, 512] width 831 height 31
type input "1"
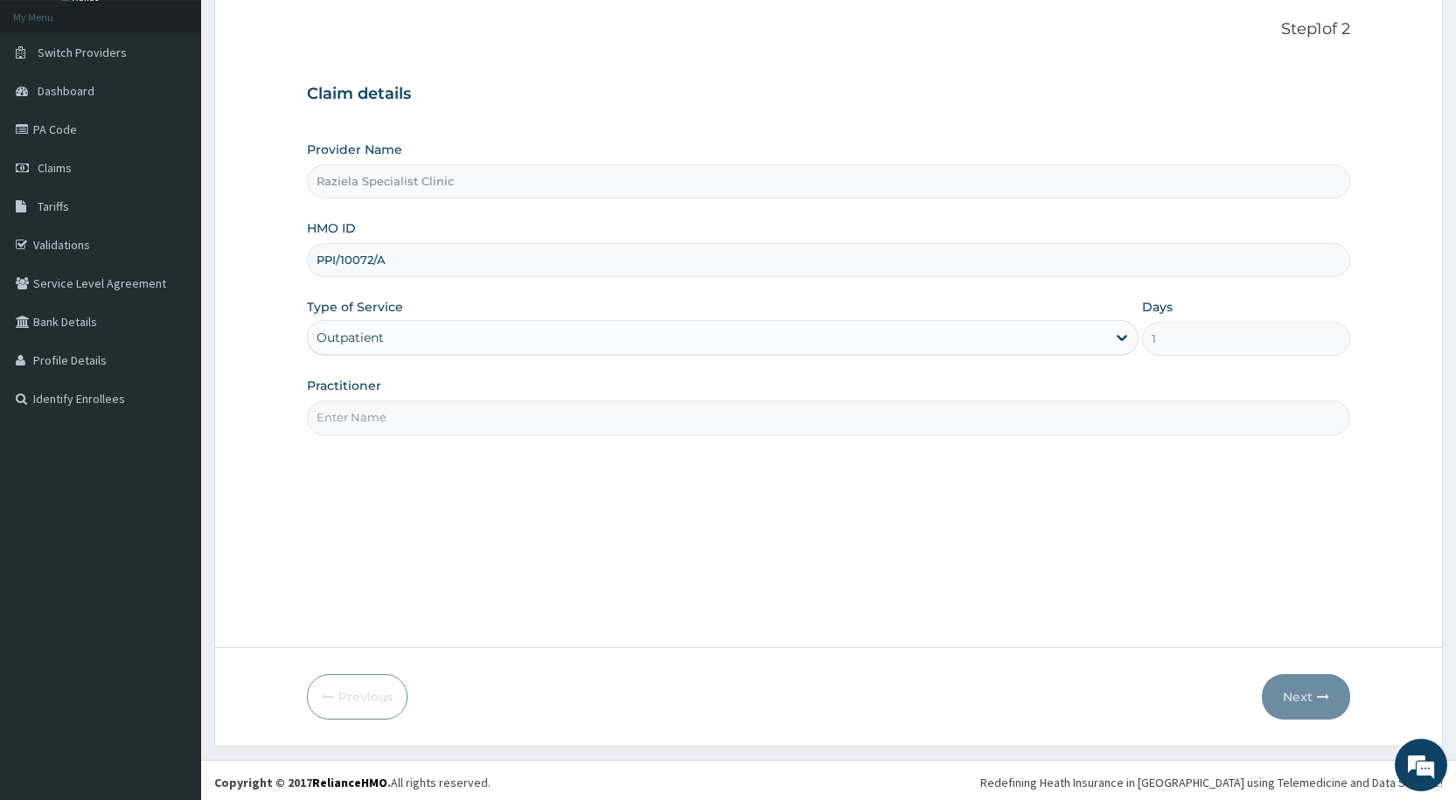
scroll to position [104, 0]
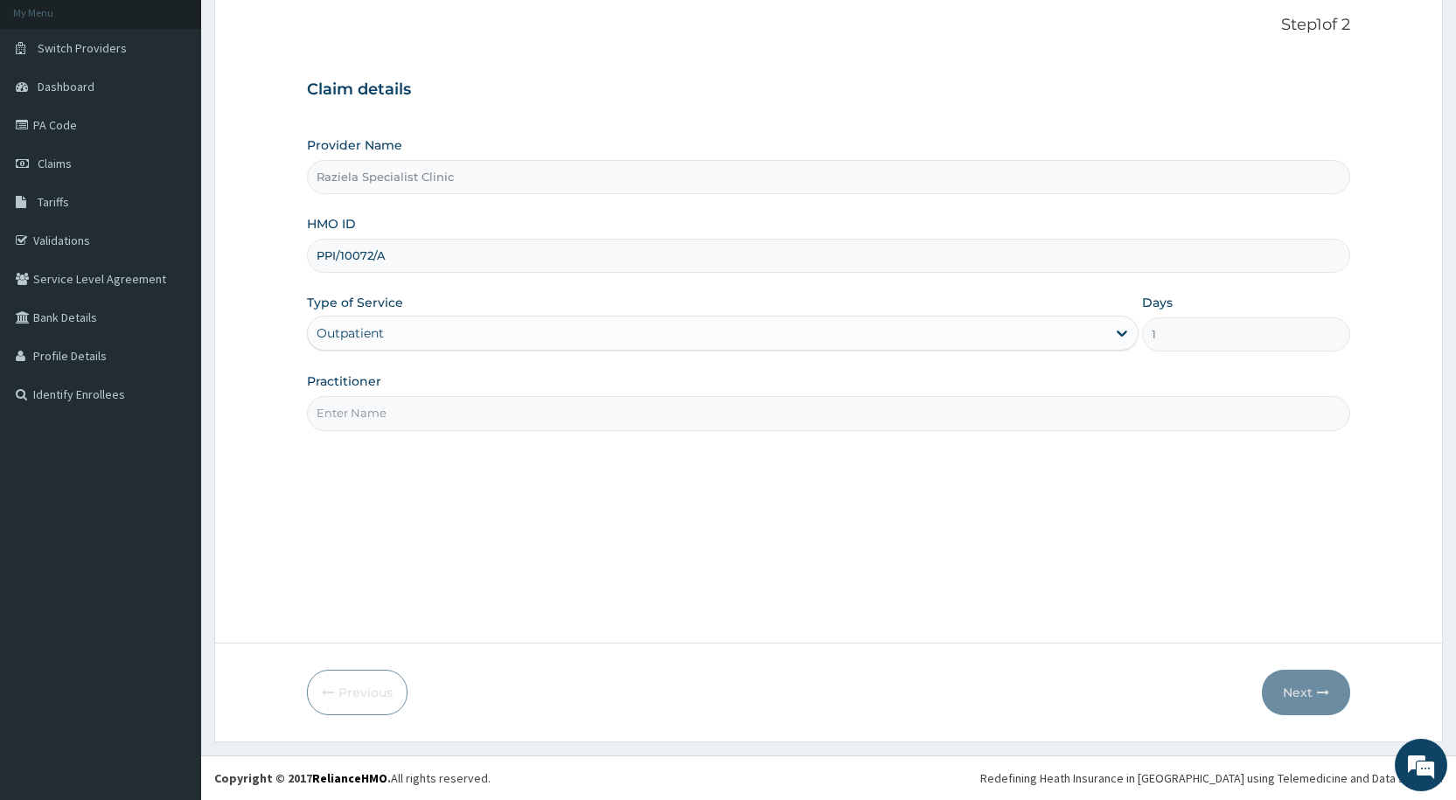
click at [444, 415] on input "Practitioner" at bounding box center [828, 413] width 1043 height 34
type input "[PERSON_NAME]"
click at [1290, 692] on button "Next" at bounding box center [1306, 692] width 88 height 45
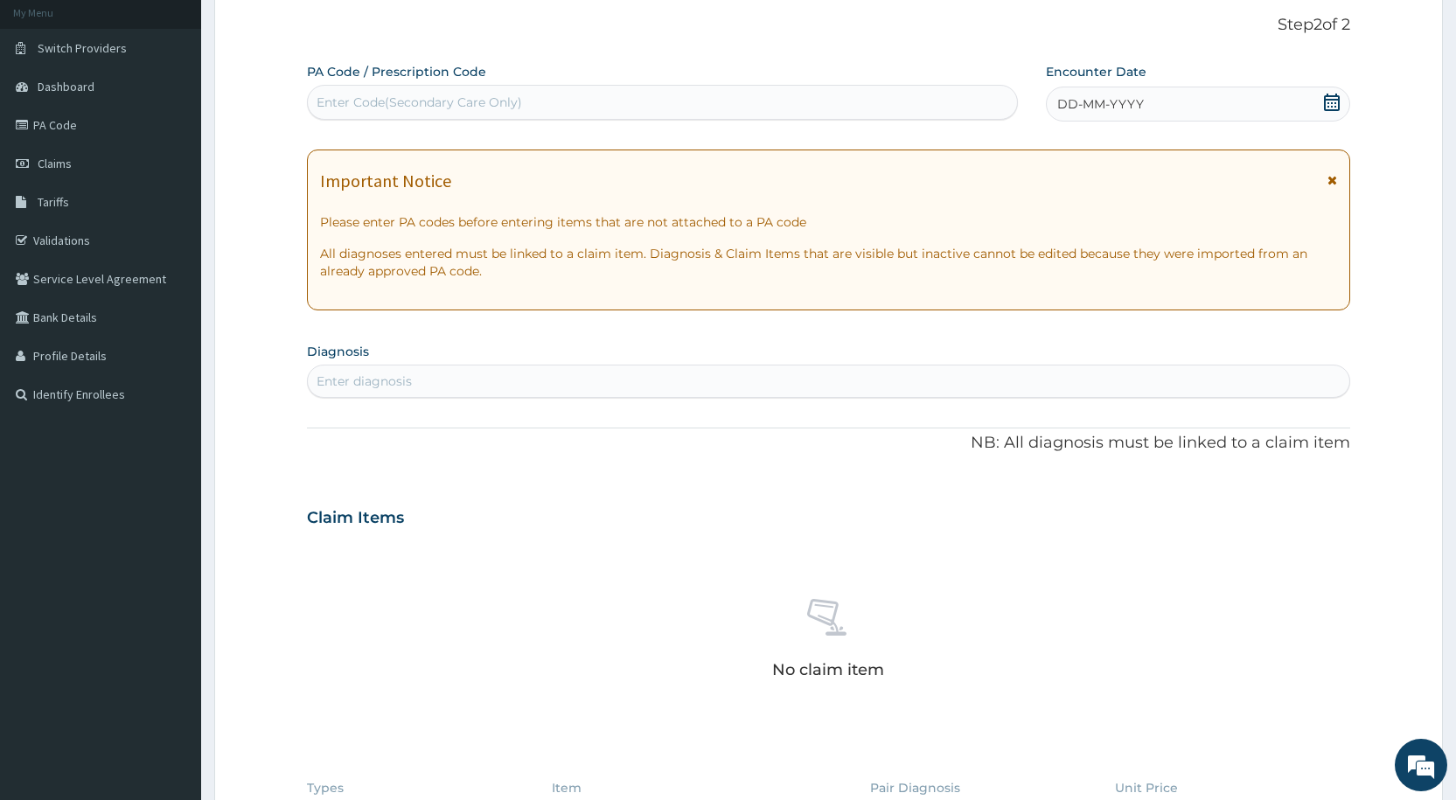
click at [399, 106] on div "Enter Code(Secondary Care Only)" at bounding box center [418, 102] width 205 height 17
paste input "PA/955439"
type input "PA/955439"
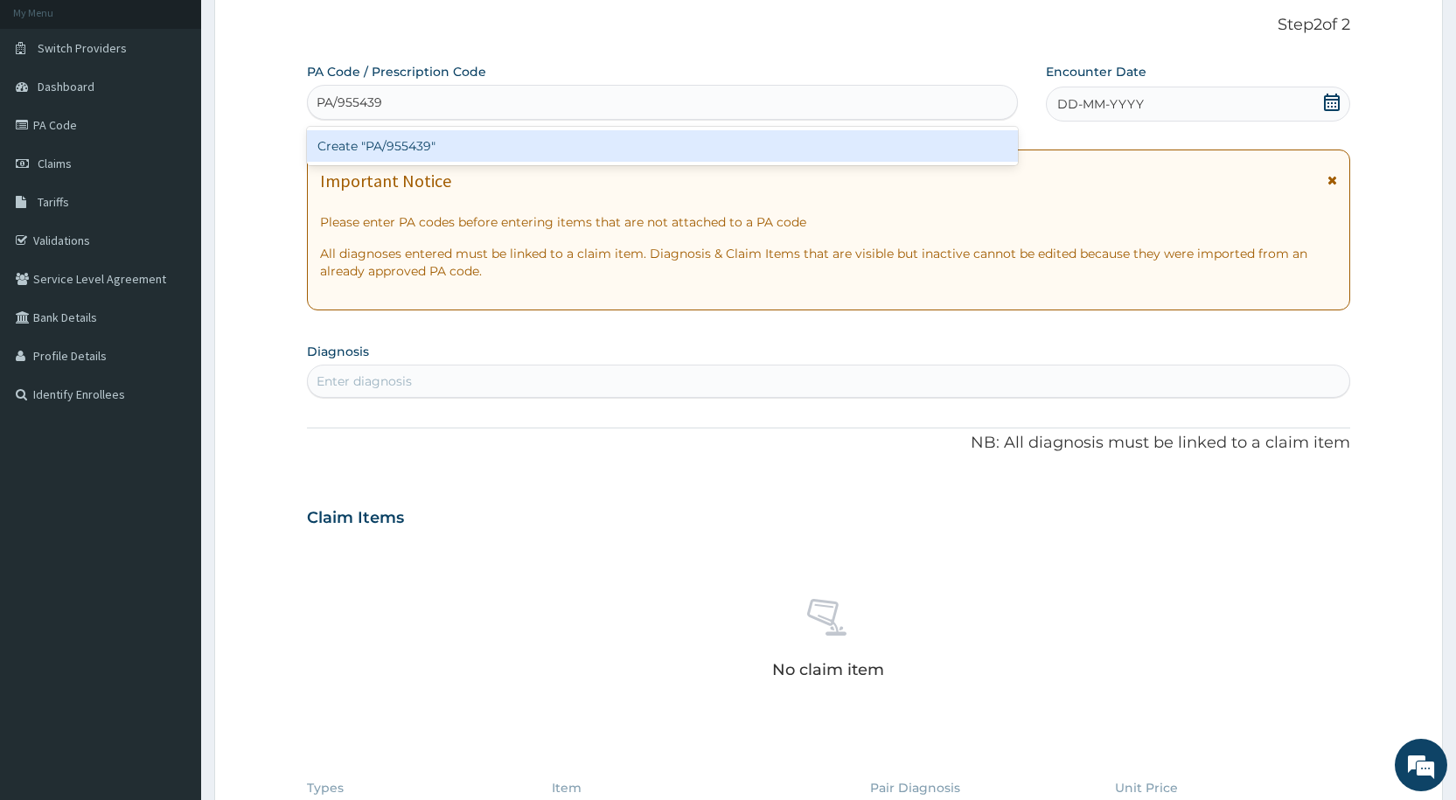
click at [428, 152] on div "Create "PA/955439"" at bounding box center [662, 145] width 710 height 31
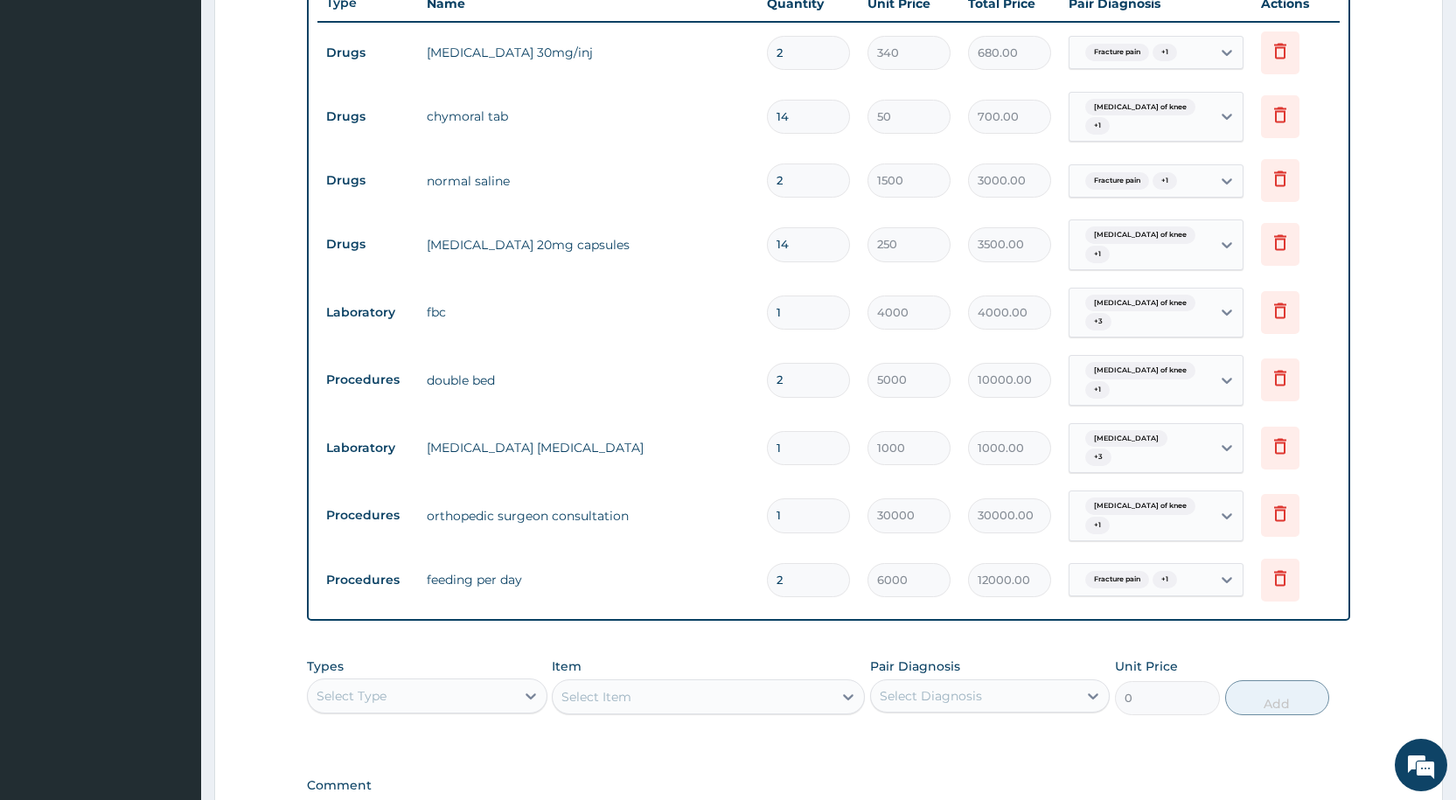
scroll to position [860, 0]
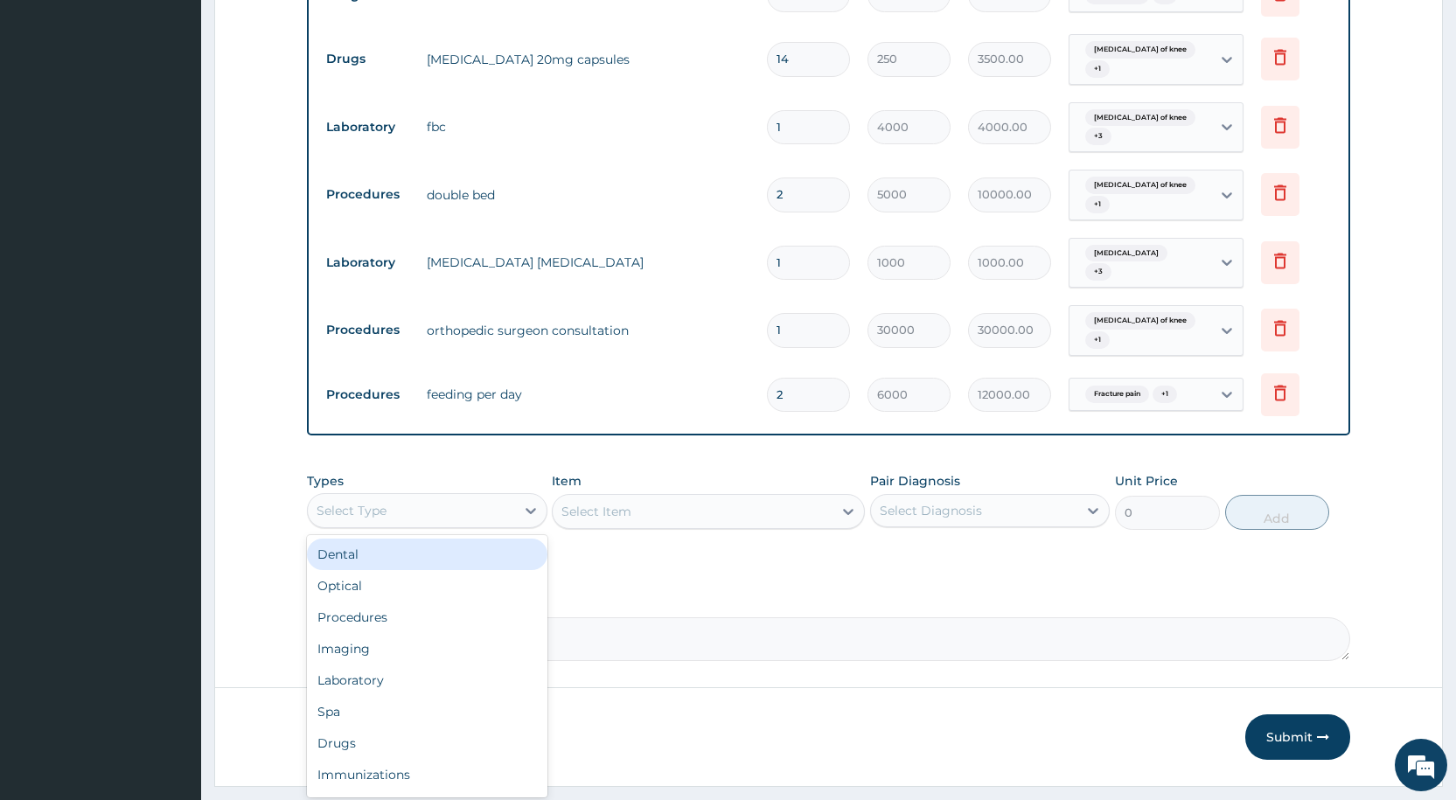
click at [462, 497] on div "Select Type" at bounding box center [411, 511] width 206 height 28
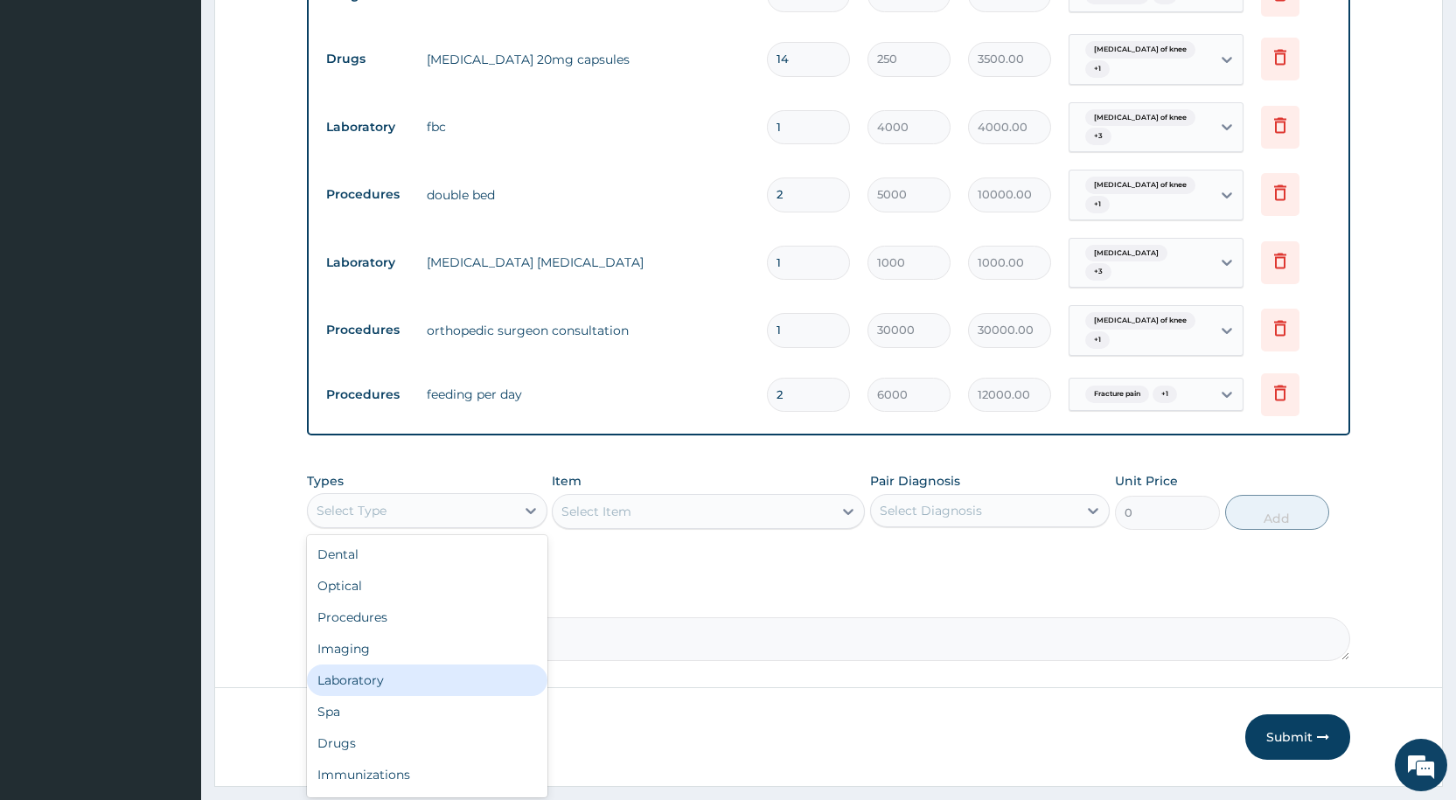
scroll to position [59, 0]
click at [393, 668] on div "Drugs" at bounding box center [427, 683] width 240 height 31
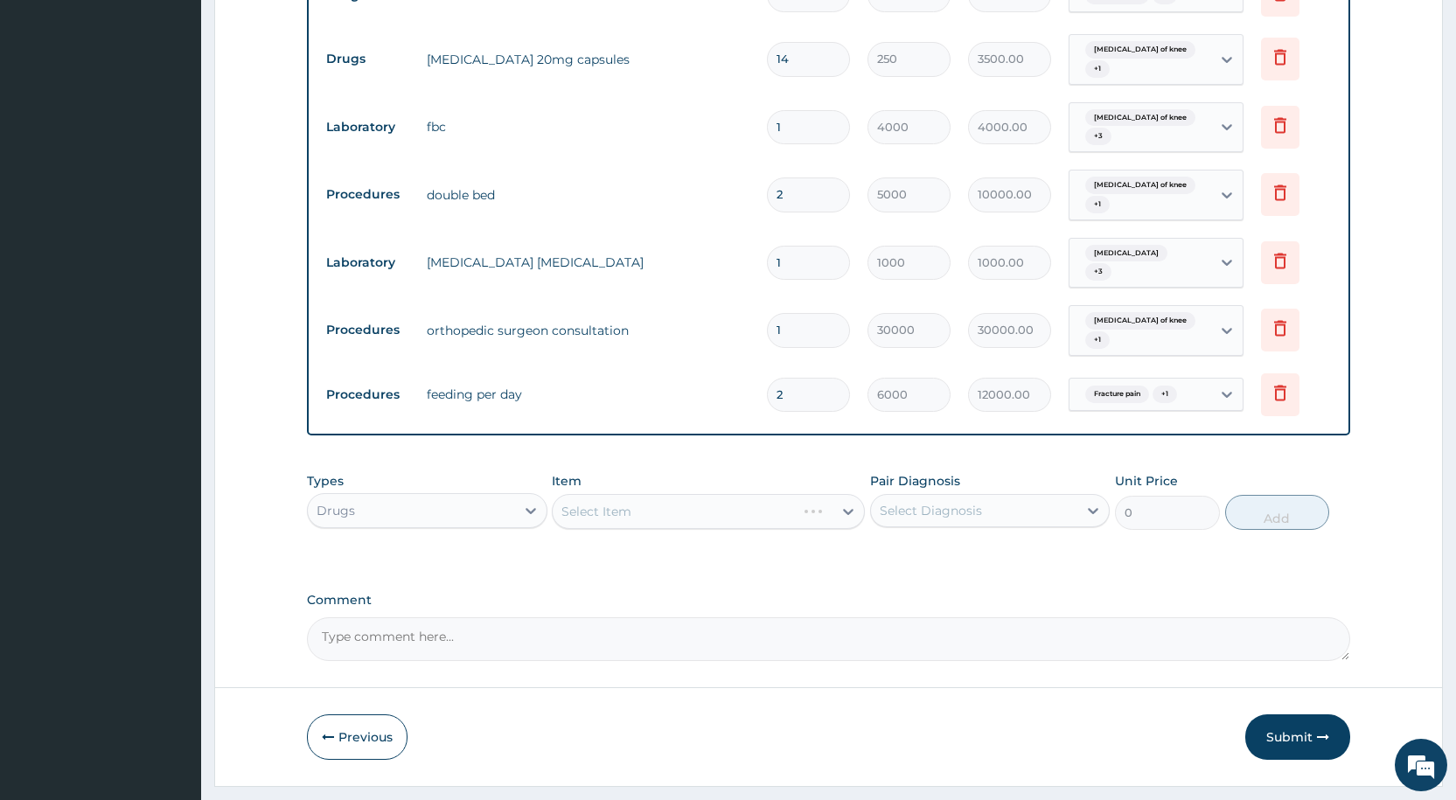
click at [602, 494] on div "Select Item" at bounding box center [708, 511] width 313 height 35
click at [598, 494] on div "Select Item" at bounding box center [708, 511] width 313 height 35
click at [596, 494] on div "Select Item" at bounding box center [708, 511] width 313 height 35
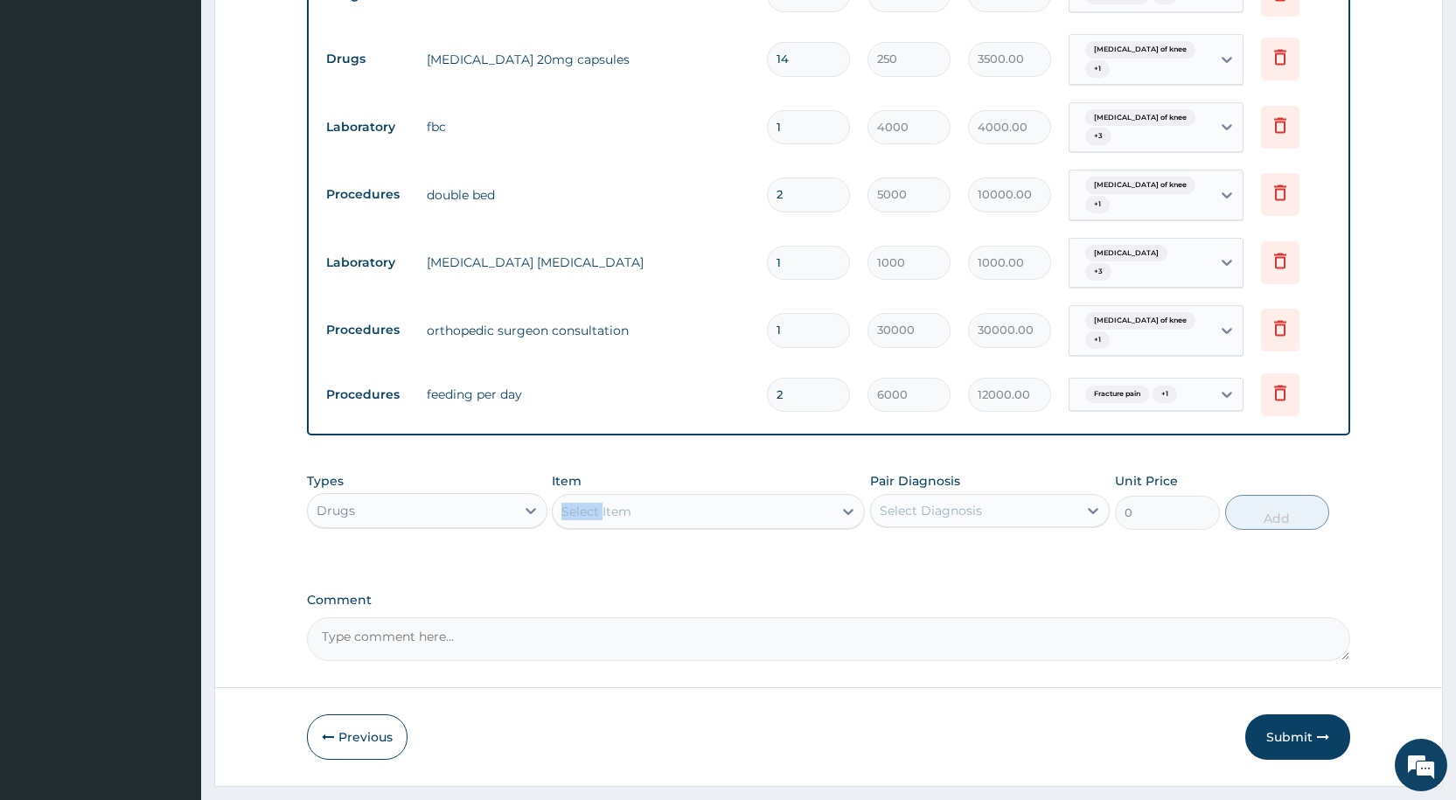
click at [623, 503] on div "Select Item" at bounding box center [596, 511] width 70 height 17
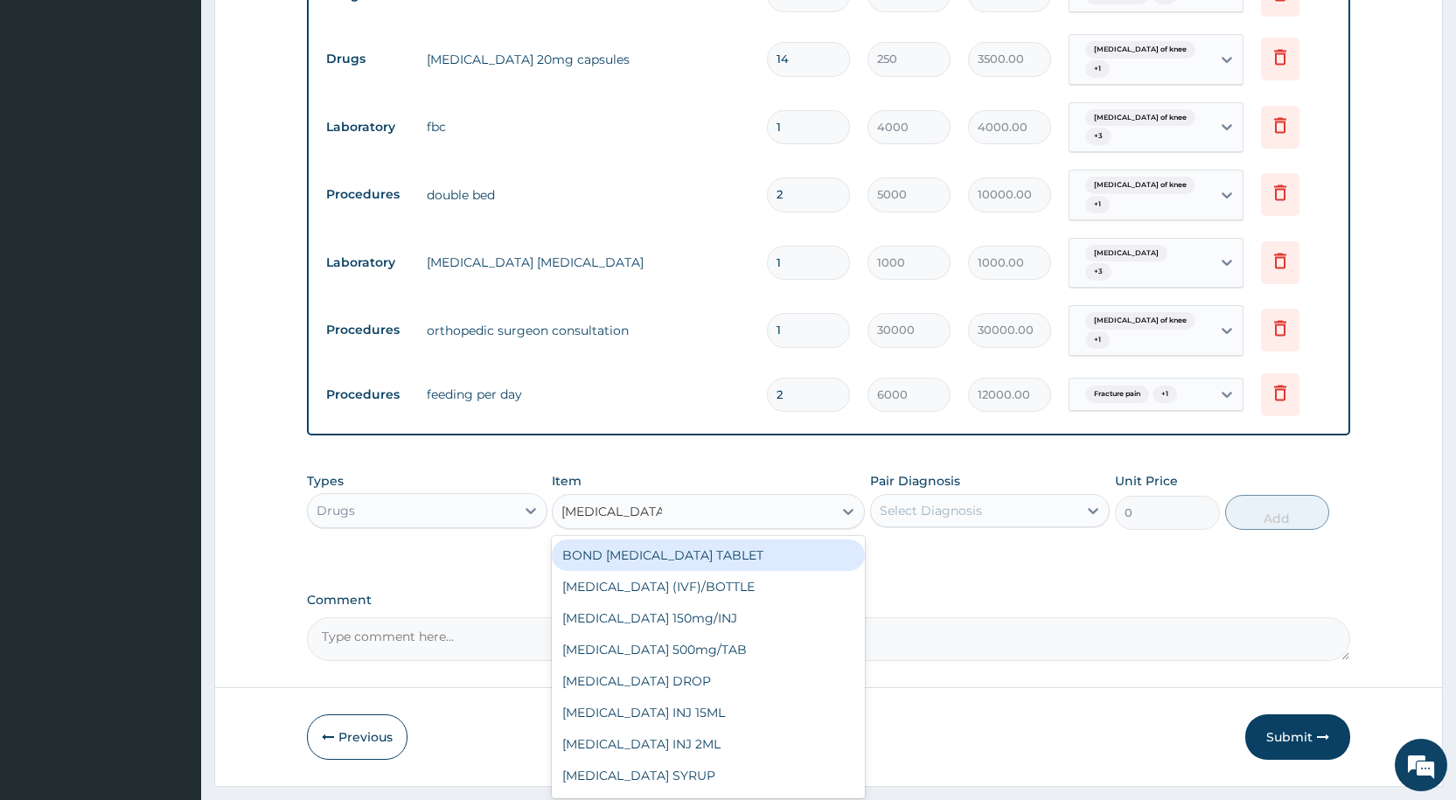
type input "PARACETAMOL 5"
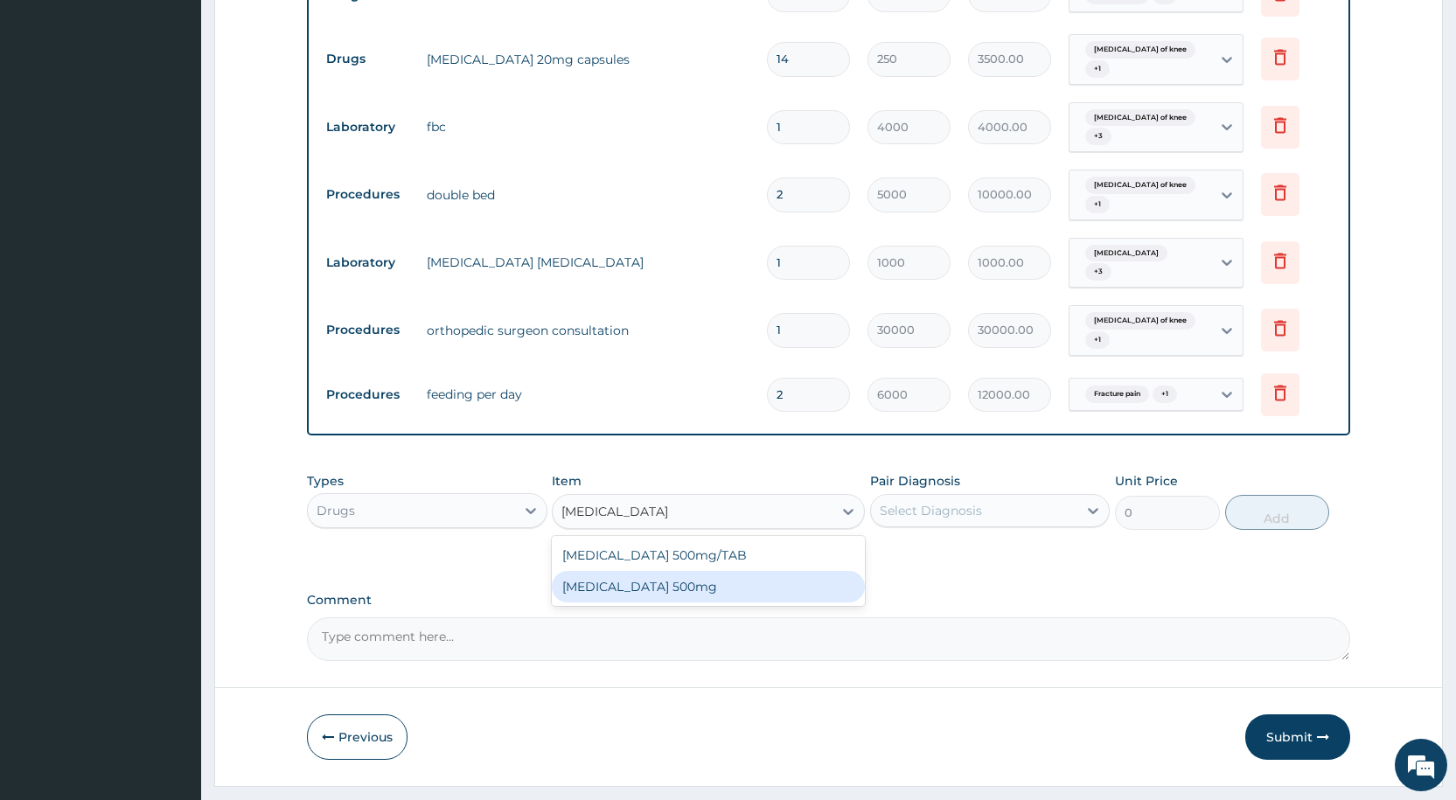
click at [646, 571] on div "PARACETAMOL 500mg" at bounding box center [708, 586] width 313 height 31
type input "30"
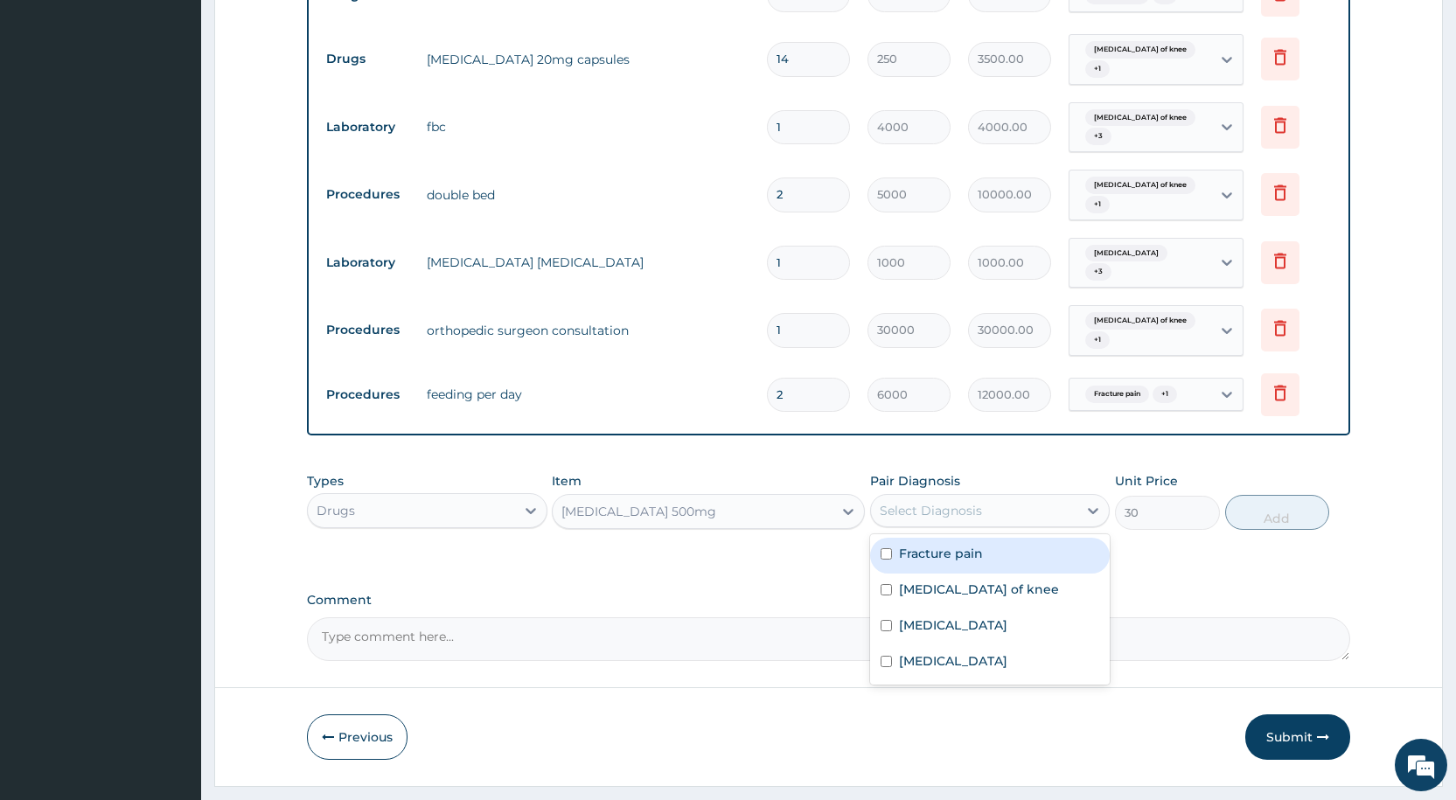
drag, startPoint x: 901, startPoint y: 458, endPoint x: 915, endPoint y: 497, distance: 40.9
click at [904, 502] on div "Select Diagnosis" at bounding box center [931, 510] width 102 height 17
drag, startPoint x: 915, startPoint y: 497, endPoint x: 939, endPoint y: 510, distance: 27.0
click at [915, 538] on div "Fracture pain" at bounding box center [990, 556] width 240 height 36
checkbox input "true"
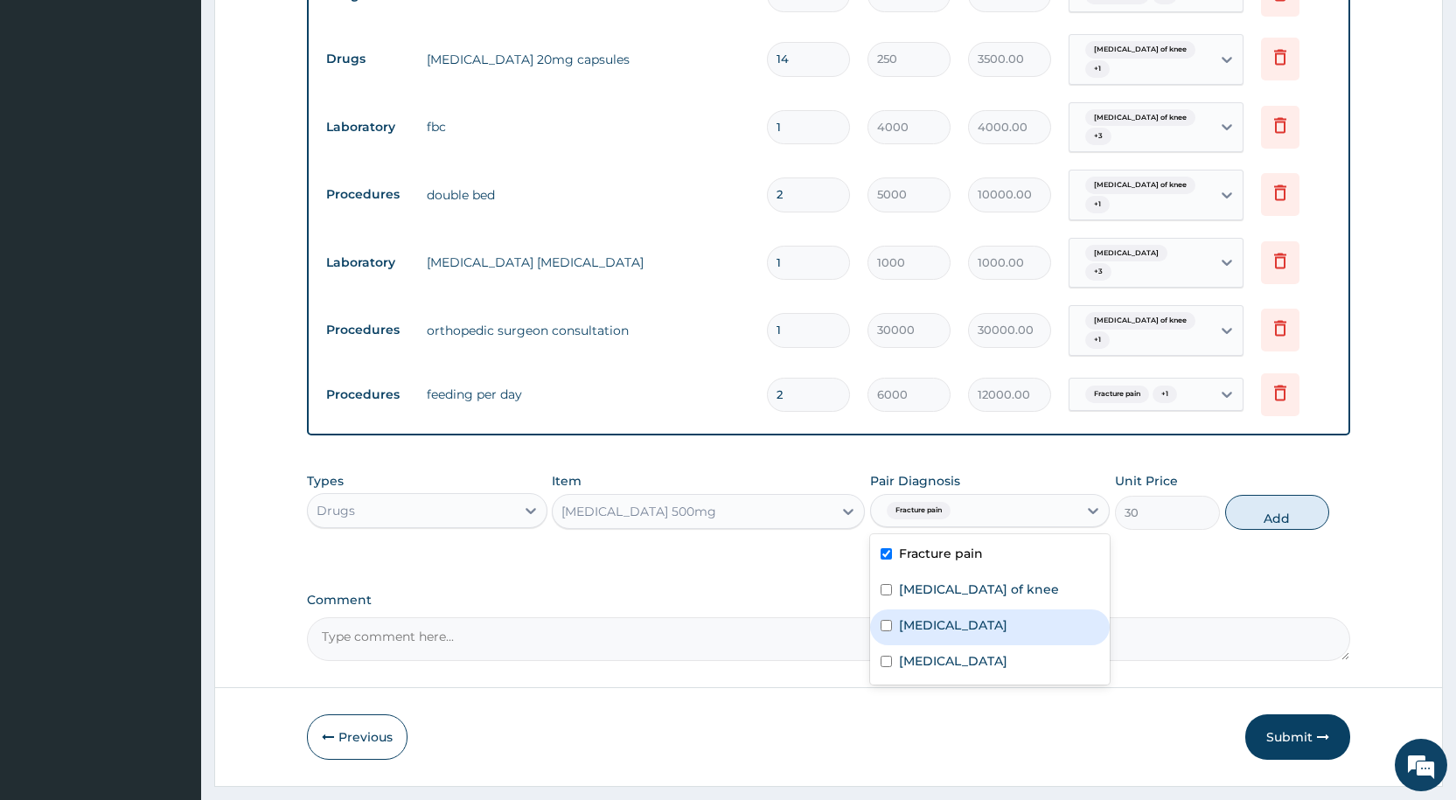
click at [948, 609] on div "Malaria" at bounding box center [990, 627] width 240 height 36
checkbox input "true"
click at [961, 581] on label "Sprain of knee" at bounding box center [979, 589] width 160 height 17
checkbox input "true"
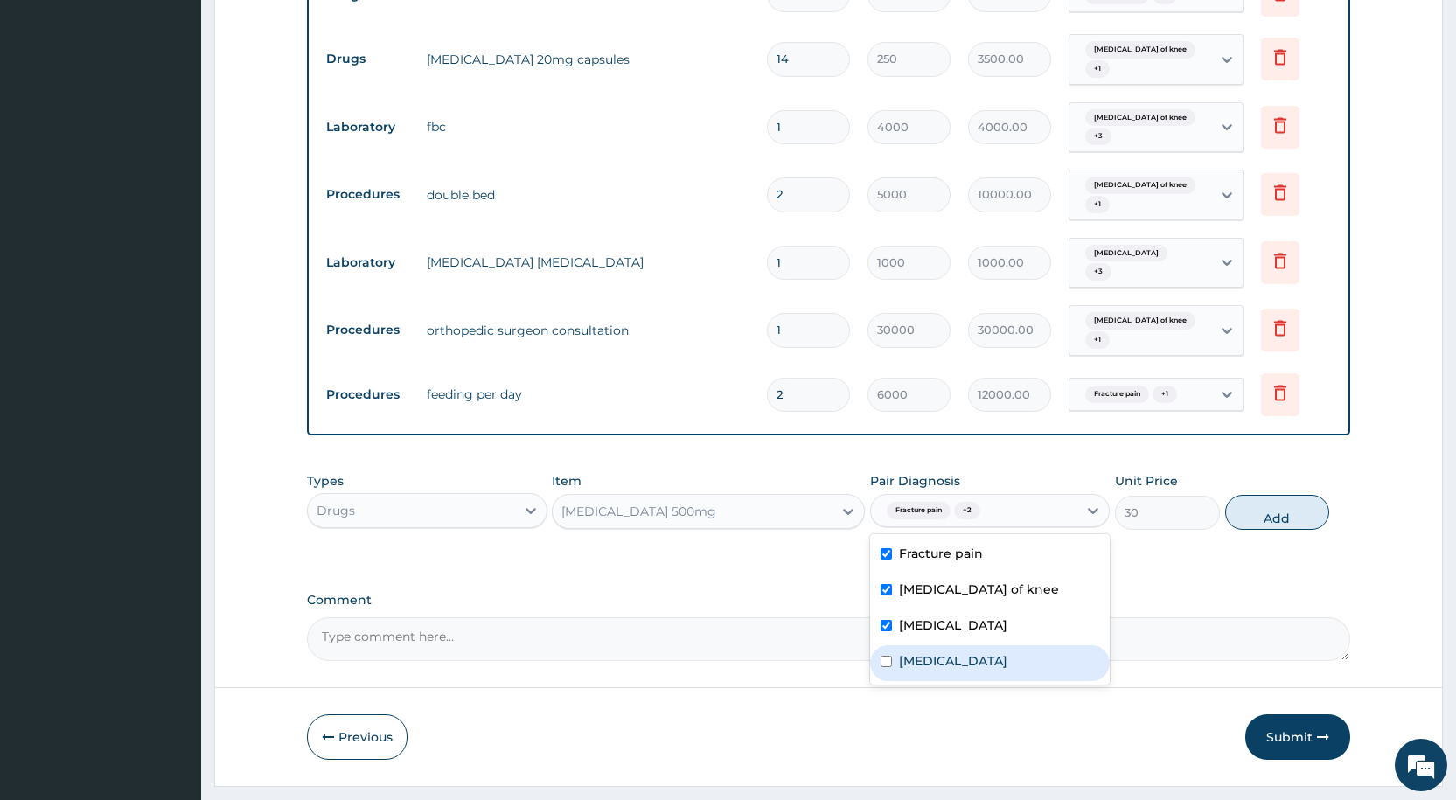
drag, startPoint x: 919, startPoint y: 615, endPoint x: 1018, endPoint y: 571, distance: 108.0
click at [919, 652] on label "Sepsis" at bounding box center [953, 660] width 108 height 17
checkbox input "true"
click at [1265, 495] on button "Add" at bounding box center [1277, 512] width 104 height 35
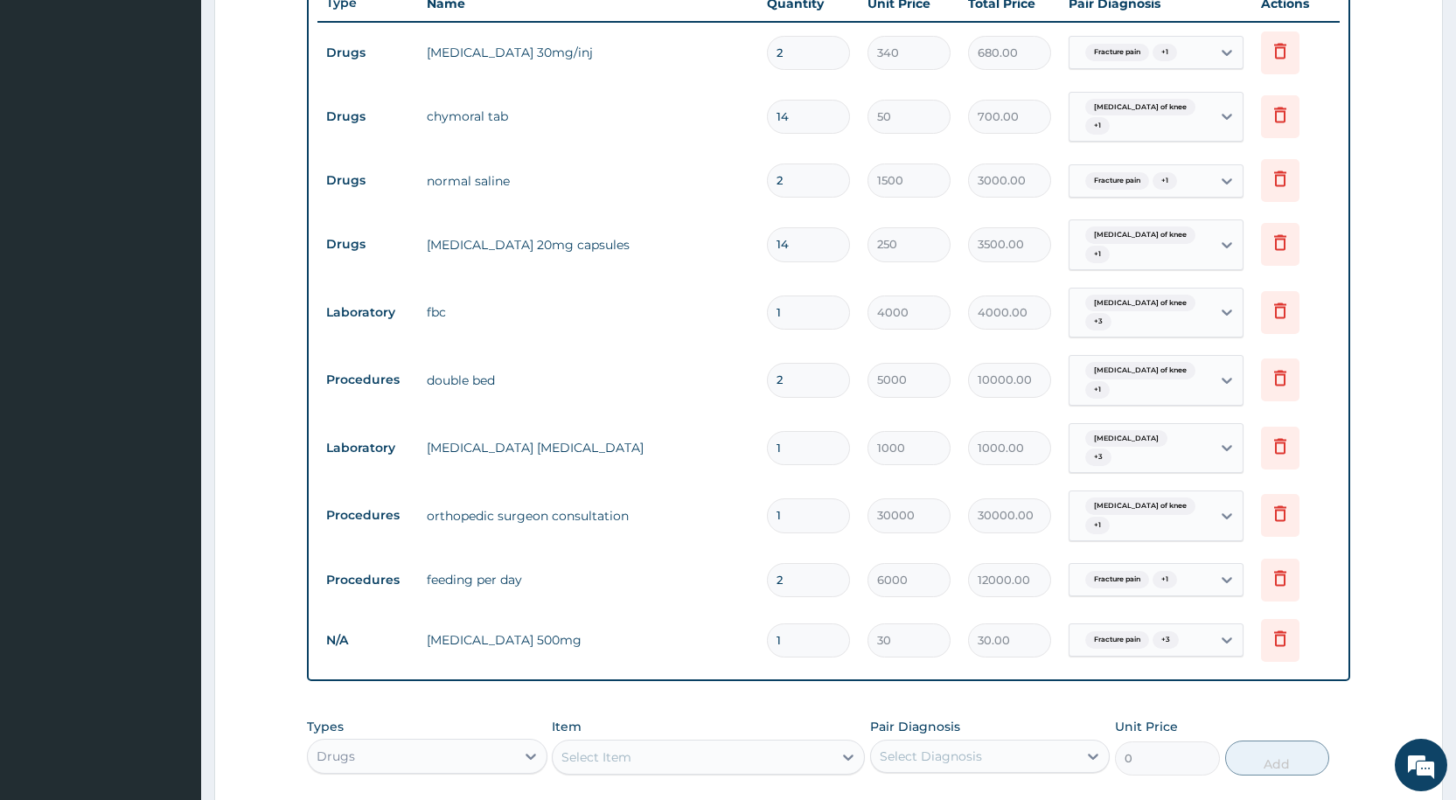
scroll to position [746, 0]
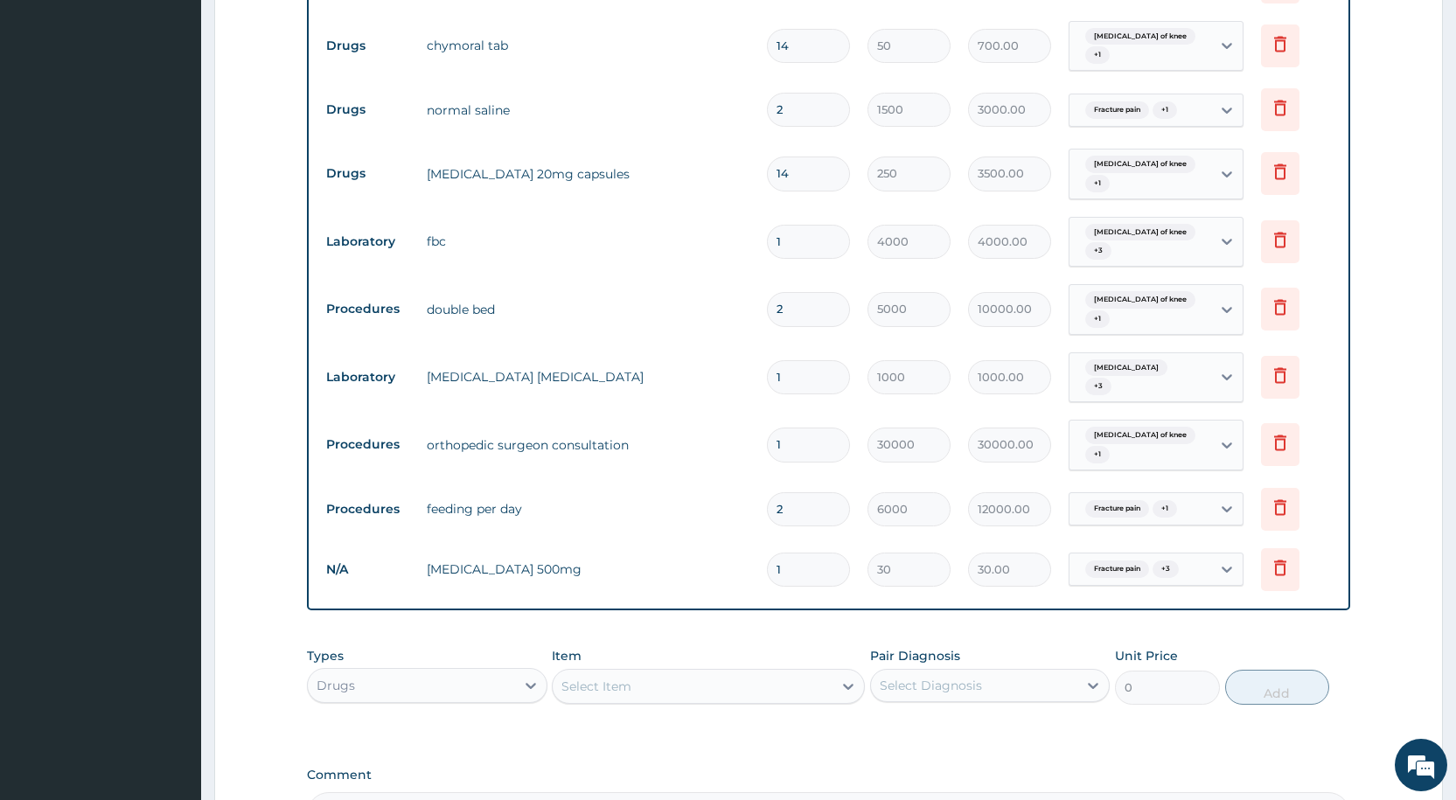
click at [378, 671] on div "Drugs" at bounding box center [411, 685] width 206 height 28
click at [393, 776] on div "Procedures" at bounding box center [427, 791] width 240 height 31
click at [604, 669] on div "Select Item" at bounding box center [708, 686] width 313 height 35
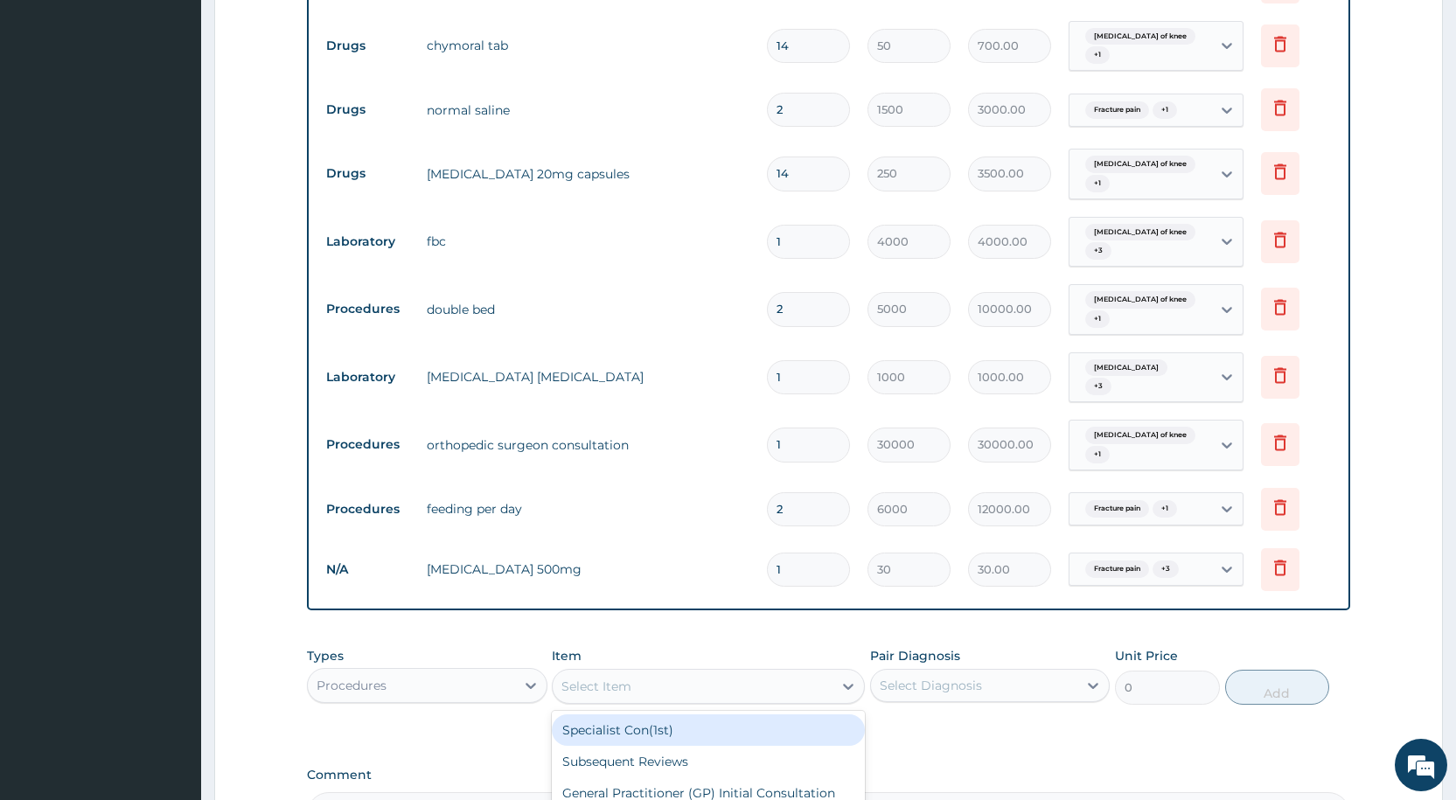
click at [598, 678] on div "Select Item" at bounding box center [596, 686] width 70 height 17
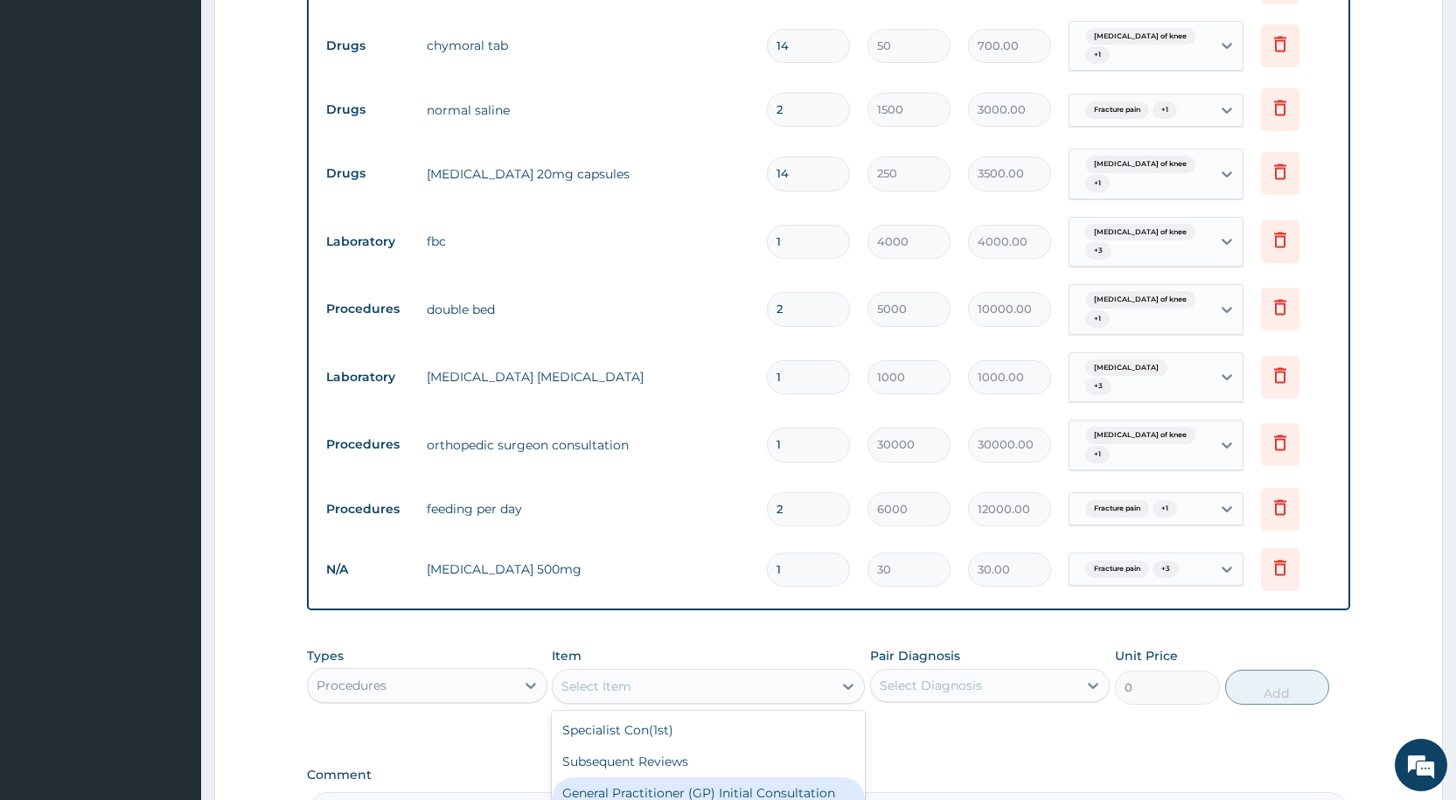
drag, startPoint x: 632, startPoint y: 750, endPoint x: 678, endPoint y: 710, distance: 61.4
click at [633, 777] on div "General Practitioner (GP) Initial Consultation fee" at bounding box center [708, 801] width 313 height 49
type input "2500"
click at [956, 677] on div "Select Diagnosis" at bounding box center [931, 685] width 102 height 17
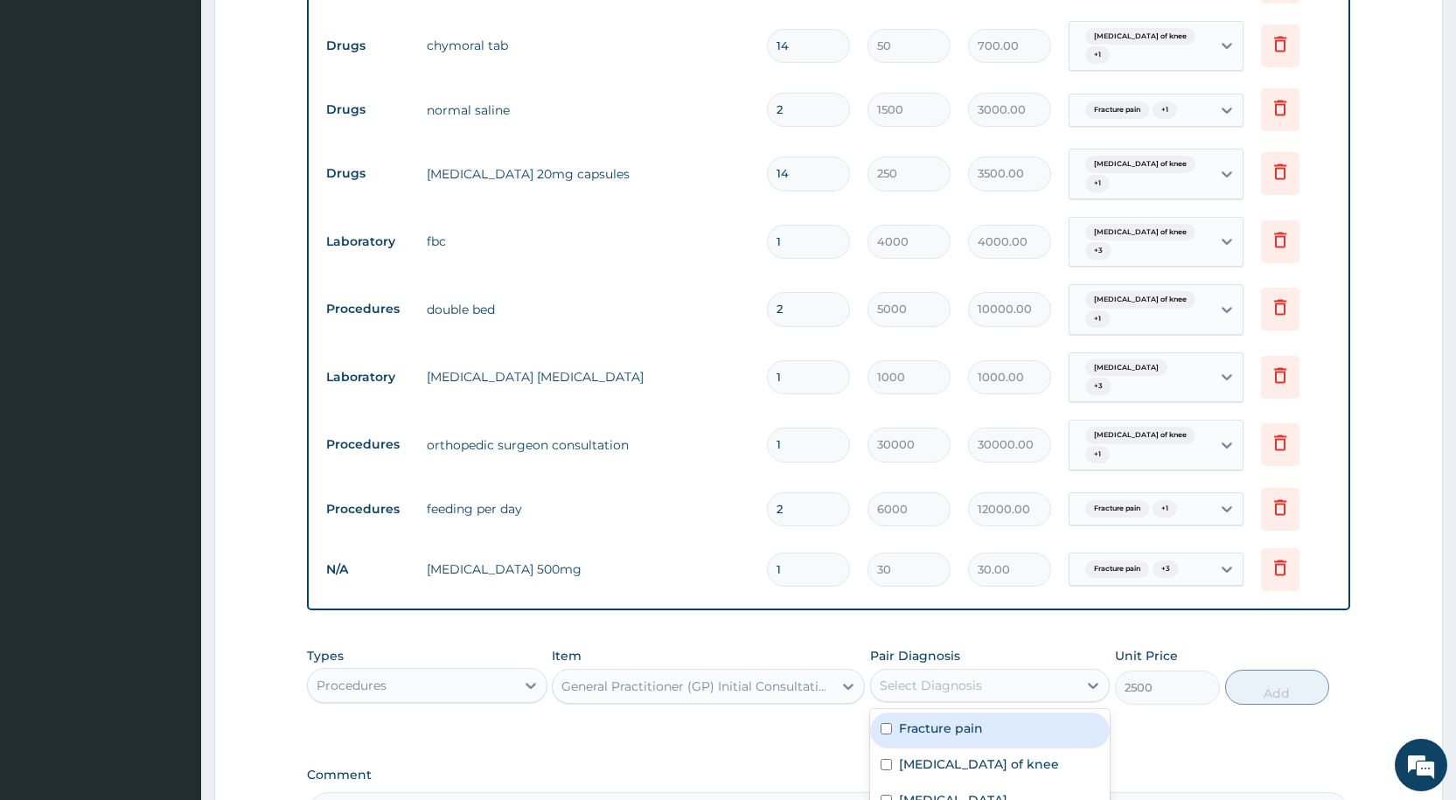
click at [945, 720] on label "Fracture pain" at bounding box center [941, 728] width 84 height 17
checkbox input "true"
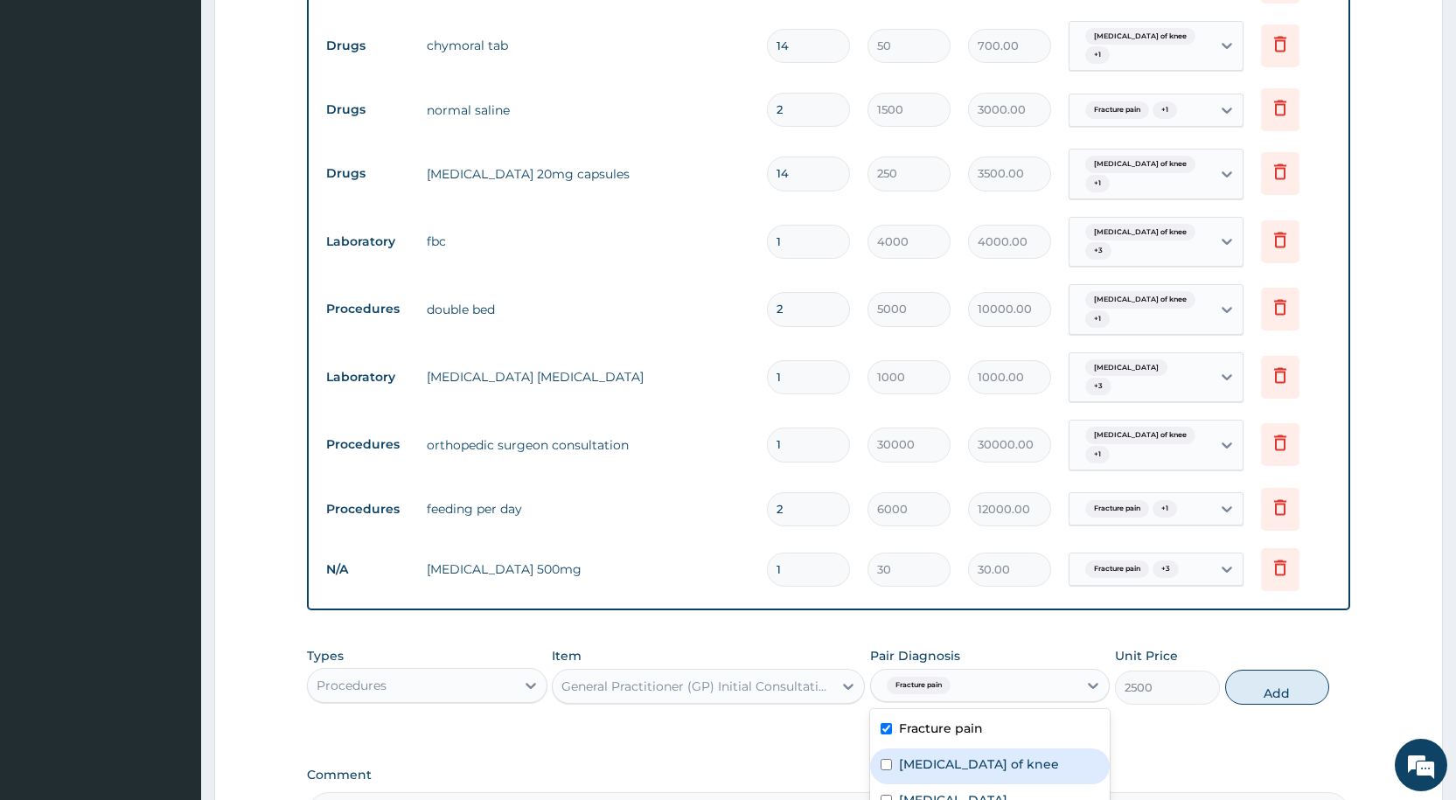
drag, startPoint x: 933, startPoint y: 723, endPoint x: 931, endPoint y: 750, distance: 27.2
click at [933, 755] on label "Sprain of knee" at bounding box center [979, 763] width 160 height 17
checkbox input "true"
click at [931, 791] on label "Malaria" at bounding box center [953, 799] width 108 height 17
checkbox input "true"
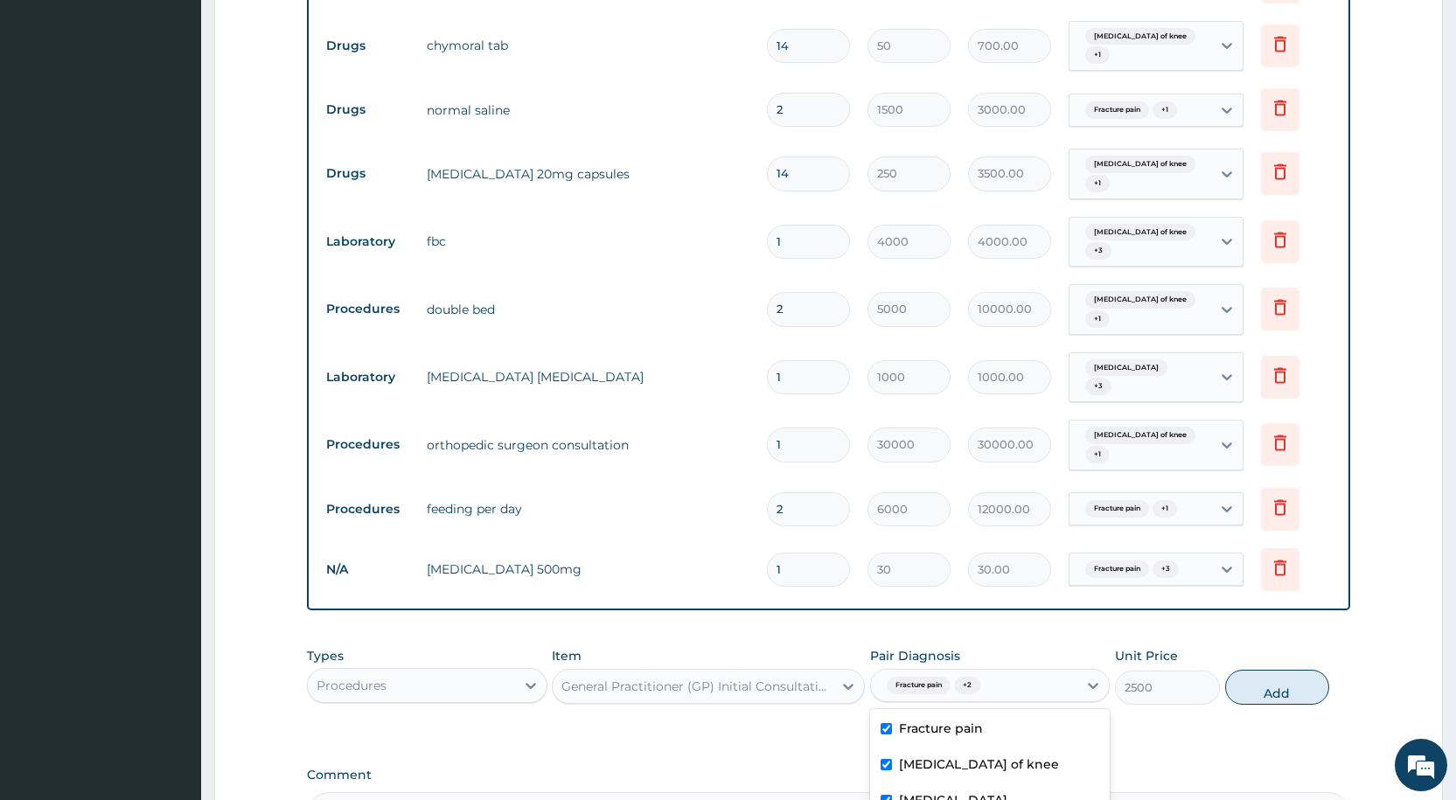
checkbox input "true"
click at [1248, 670] on button "Add" at bounding box center [1277, 687] width 104 height 35
type input "0"
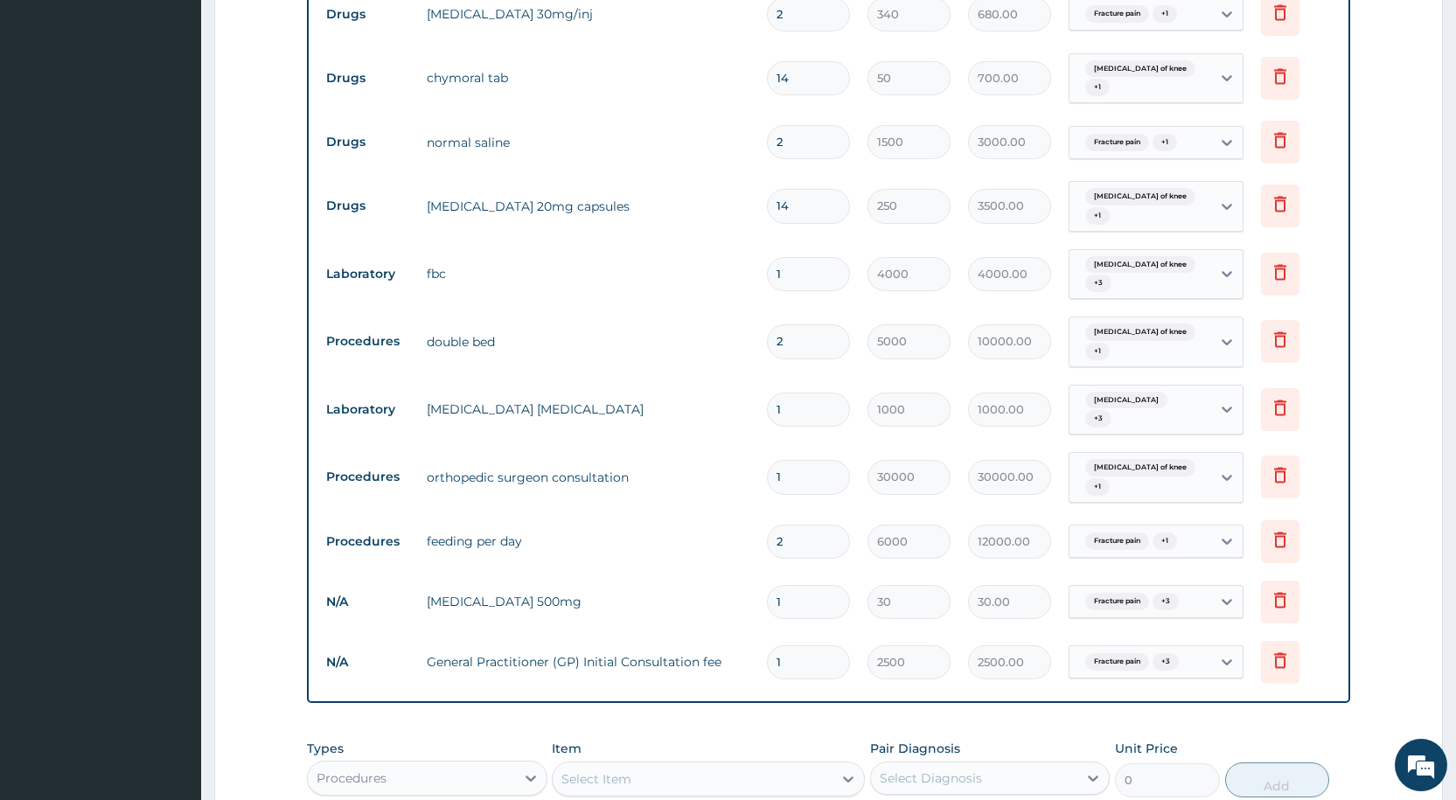
scroll to position [981, 0]
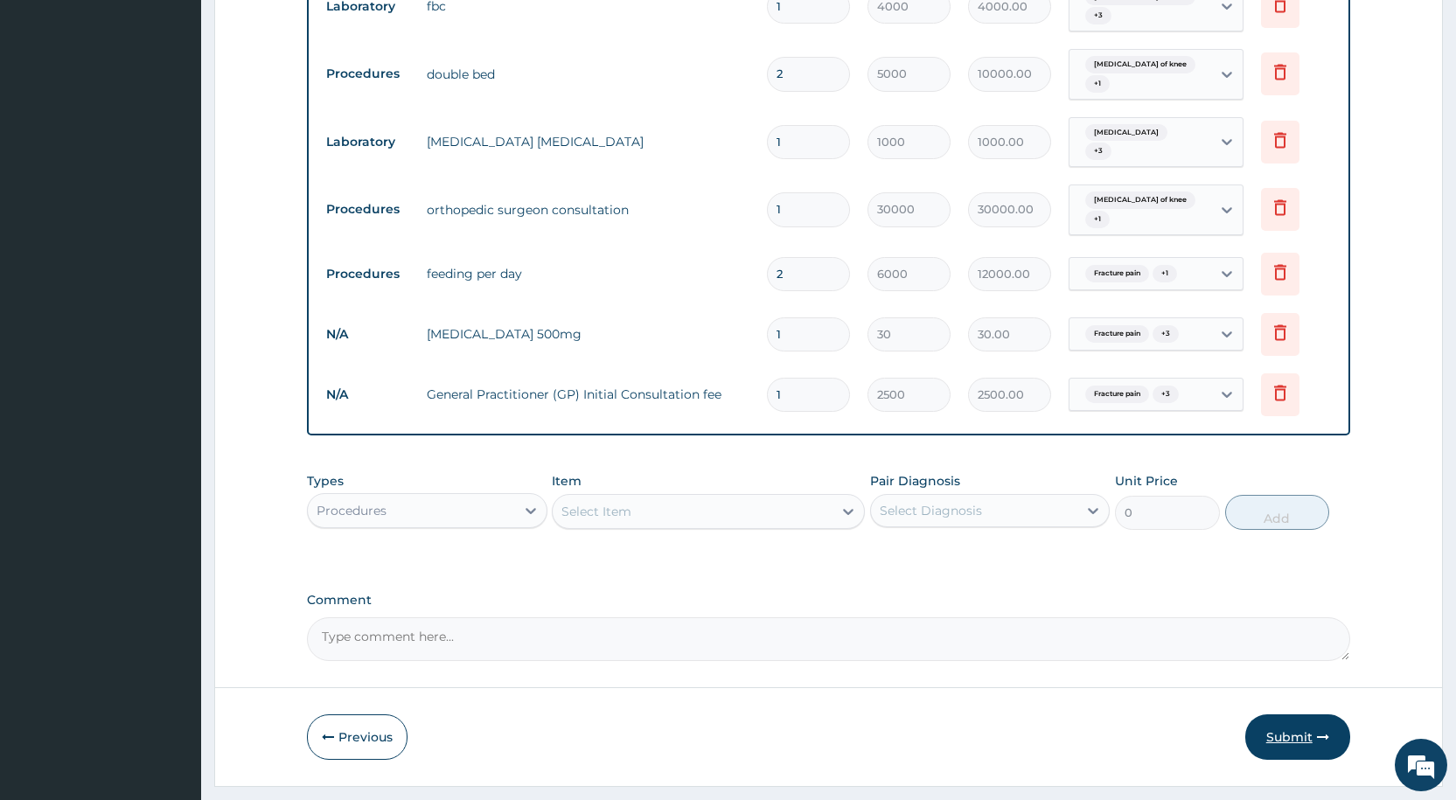
click at [1274, 714] on button "Submit" at bounding box center [1297, 736] width 105 height 45
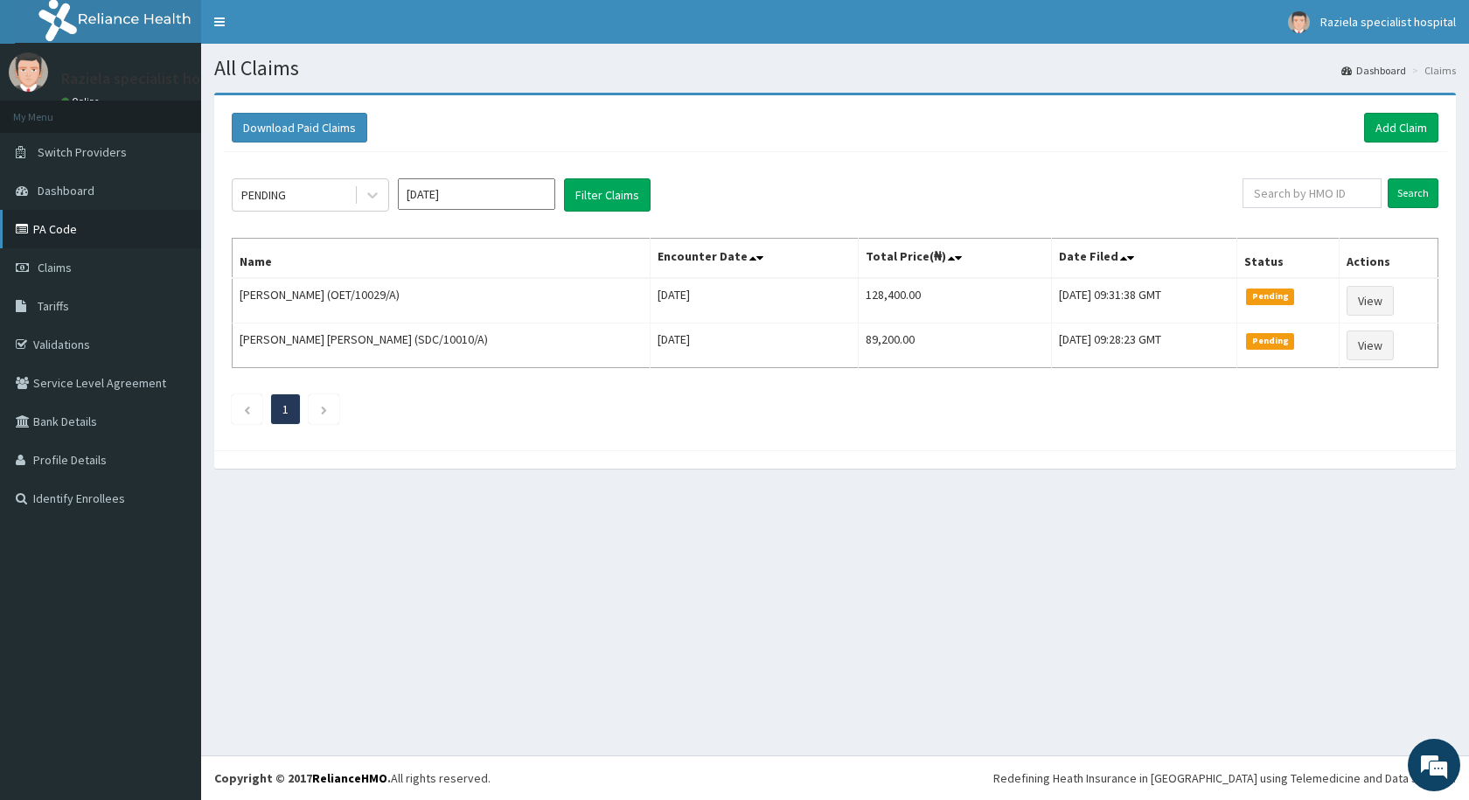
click at [83, 238] on link "PA Code" at bounding box center [100, 229] width 201 height 38
